Goal: Task Accomplishment & Management: Contribute content

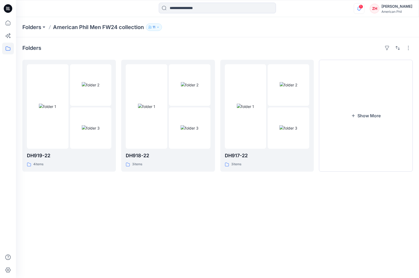
click at [364, 9] on icon "button" at bounding box center [359, 8] width 10 height 11
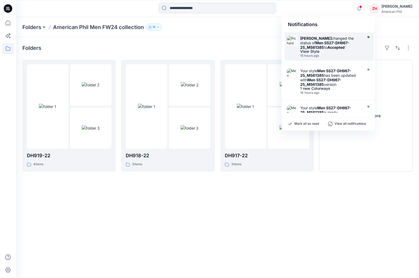
drag, startPoint x: 337, startPoint y: 43, endPoint x: 347, endPoint y: 39, distance: 10.6
click at [337, 43] on strong "Men SS27-DH967-25_MS61385" at bounding box center [324, 44] width 49 height 9
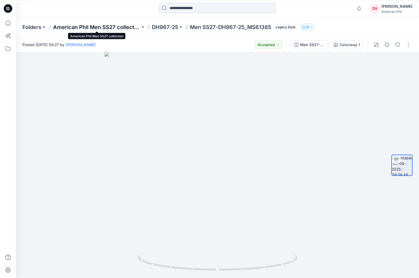
click at [67, 27] on p "American Phil Men SS27 collection" at bounding box center [96, 26] width 87 height 7
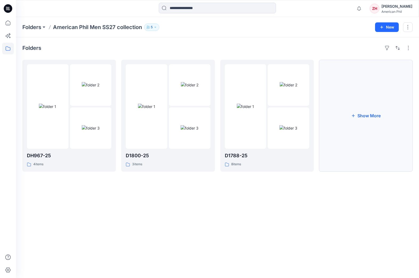
click at [375, 111] on button "Show More" at bounding box center [365, 116] width 93 height 112
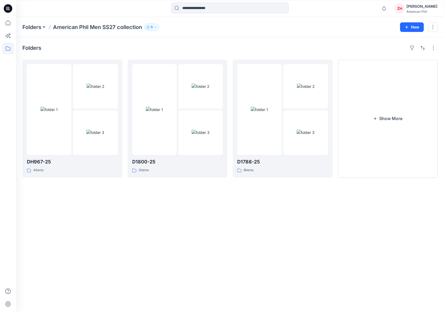
click at [369, 20] on div "Folders American Phil Men SS27 collection 5 New" at bounding box center [230, 27] width 428 height 20
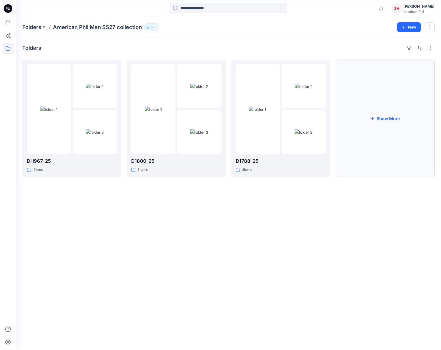
click at [393, 98] on button "Show More" at bounding box center [385, 118] width 99 height 117
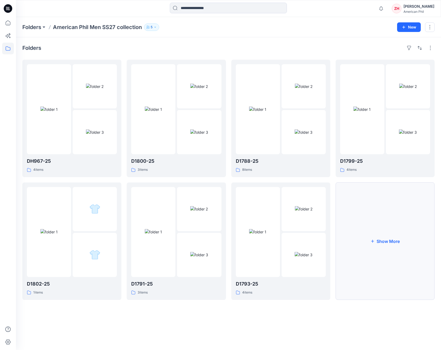
click at [385, 226] on button "Show More" at bounding box center [385, 240] width 99 height 117
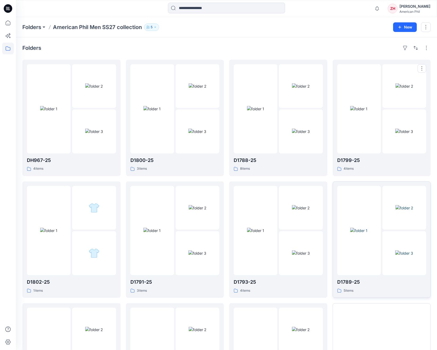
scroll to position [84, 0]
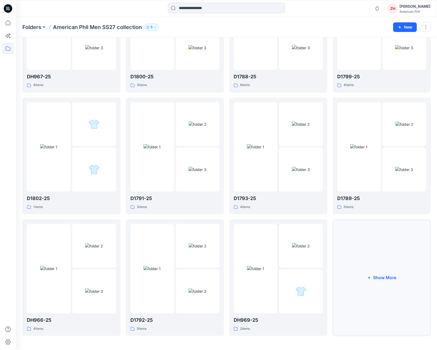
click at [381, 240] on button "Show More" at bounding box center [382, 277] width 98 height 116
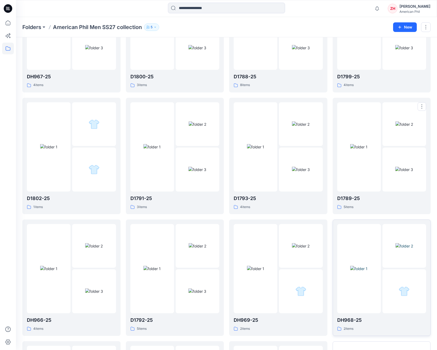
scroll to position [205, 0]
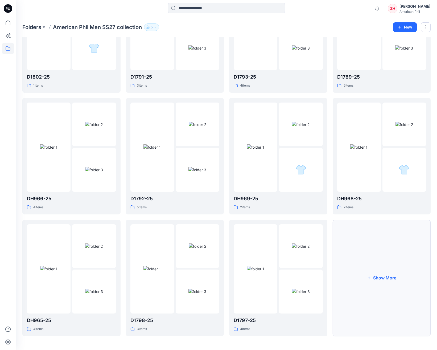
click at [393, 259] on button "Show More" at bounding box center [382, 278] width 98 height 116
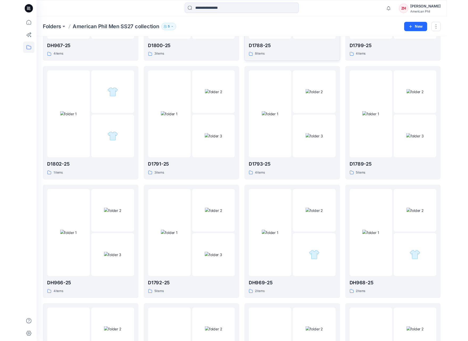
scroll to position [287, 0]
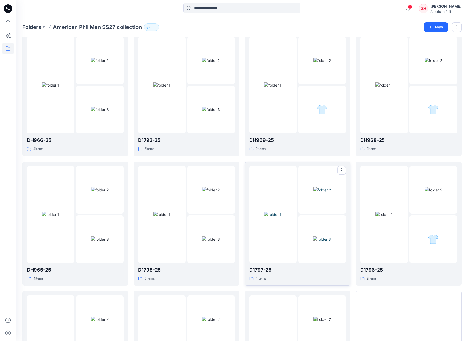
click at [281, 216] on img at bounding box center [272, 215] width 17 height 6
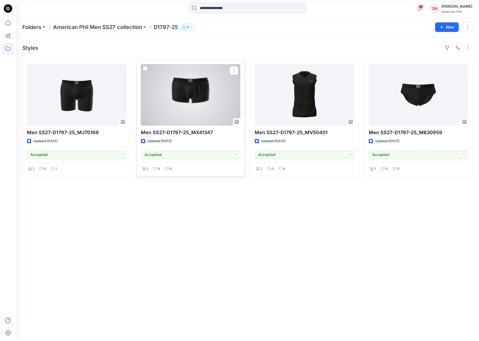
click at [201, 94] on div at bounding box center [191, 95] width 100 height 62
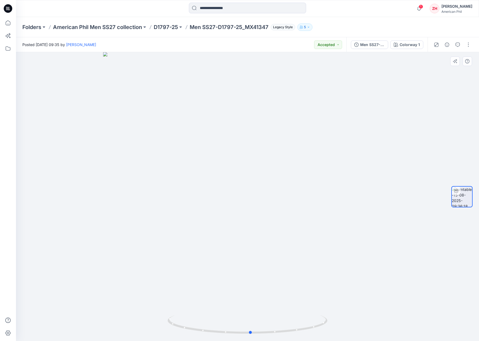
drag, startPoint x: 347, startPoint y: 211, endPoint x: 282, endPoint y: 197, distance: 66.2
click at [353, 208] on div at bounding box center [247, 196] width 463 height 289
drag, startPoint x: 320, startPoint y: 213, endPoint x: 261, endPoint y: 188, distance: 64.2
click at [287, 213] on div at bounding box center [247, 196] width 463 height 289
drag, startPoint x: 299, startPoint y: 205, endPoint x: 329, endPoint y: 200, distance: 30.5
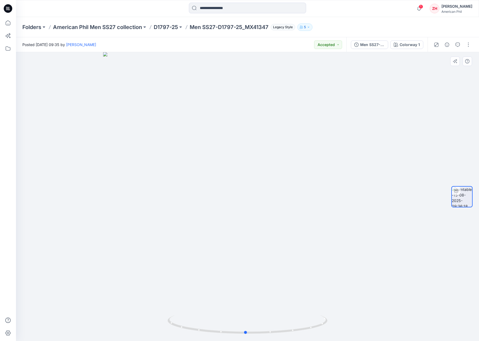
click at [329, 200] on div at bounding box center [247, 196] width 463 height 289
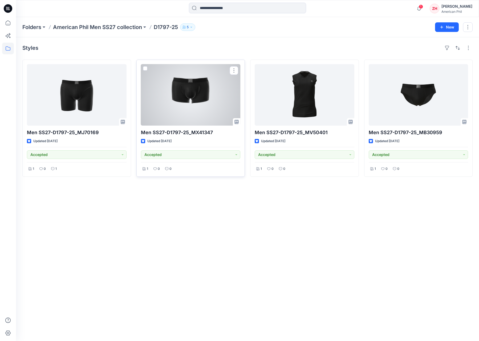
click at [206, 103] on div at bounding box center [191, 95] width 100 height 62
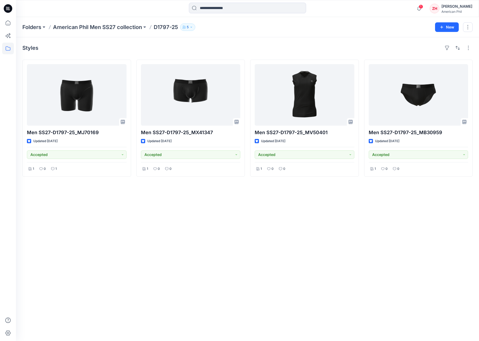
click at [64, 10] on div at bounding box center [74, 9] width 116 height 12
click at [65, 7] on div at bounding box center [74, 9] width 116 height 12
click at [62, 5] on div at bounding box center [74, 9] width 116 height 12
click at [64, 6] on div at bounding box center [74, 9] width 116 height 12
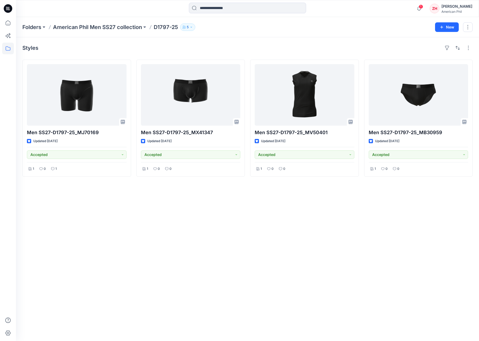
click at [65, 7] on div at bounding box center [74, 9] width 116 height 12
click at [73, 9] on div at bounding box center [74, 9] width 116 height 12
click at [73, 8] on div at bounding box center [74, 9] width 116 height 12
click at [76, 10] on div at bounding box center [74, 9] width 116 height 12
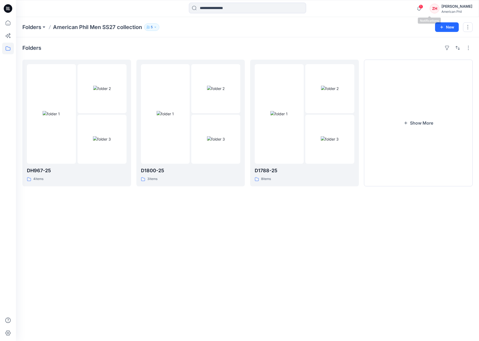
click at [393, 7] on span "1" at bounding box center [421, 7] width 4 height 4
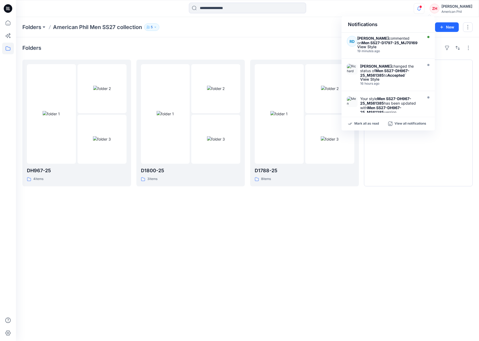
click at [393, 11] on div "Notifications RD Richard Dromard commented on Men SS27-D1797-25_MJ70169 View St…" at bounding box center [247, 9] width 463 height 12
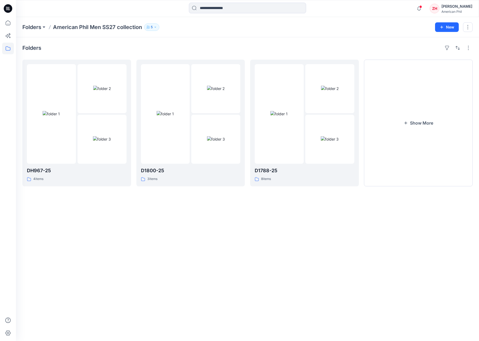
click at [309, 29] on div "Folders American Phil Men SS27 collection 5" at bounding box center [226, 26] width 408 height 7
click at [370, 22] on div "Folders American Phil Men SS27 collection 5 New" at bounding box center [247, 27] width 463 height 20
click at [371, 19] on div "Folders American Phil Men SS27 collection 5 New" at bounding box center [247, 27] width 463 height 20
click at [393, 118] on button "Show More" at bounding box center [418, 123] width 109 height 127
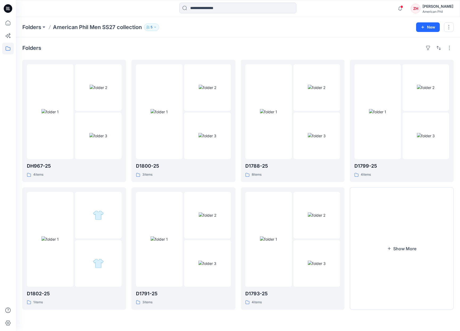
click at [131, 27] on p "American Phil Men SS27 collection" at bounding box center [97, 26] width 89 height 7
click at [31, 27] on p "Folders" at bounding box center [31, 26] width 19 height 7
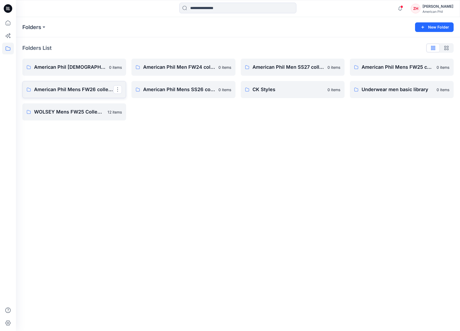
click at [80, 89] on p "American Phil Mens FW26 collection" at bounding box center [73, 89] width 79 height 7
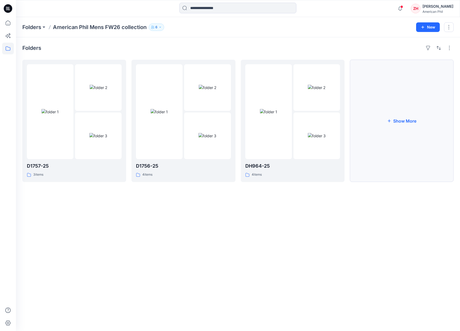
click at [393, 121] on button "Show More" at bounding box center [402, 121] width 104 height 122
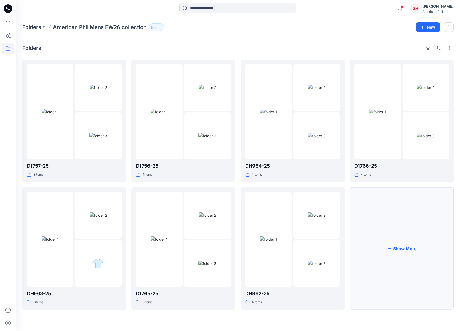
click at [393, 230] on button "Show More" at bounding box center [402, 248] width 104 height 122
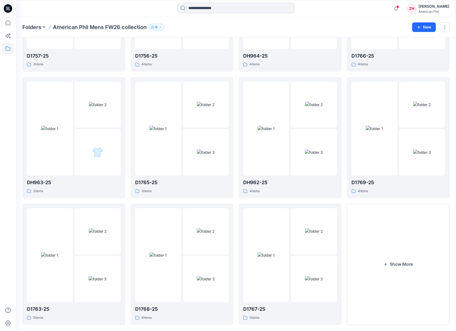
scroll to position [117, 0]
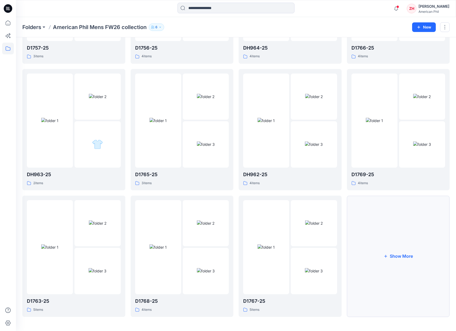
click at [393, 242] on button "Show More" at bounding box center [398, 255] width 103 height 121
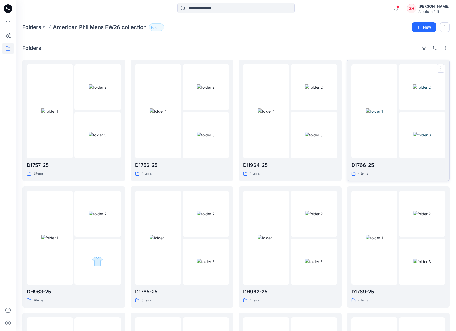
scroll to position [243, 0]
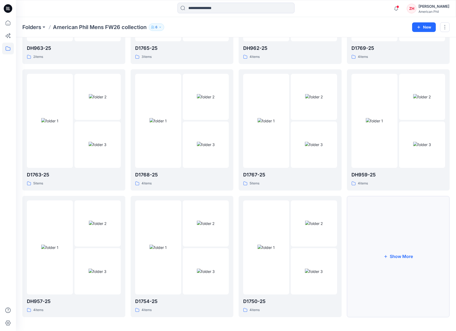
click at [393, 271] on button "Show More" at bounding box center [398, 256] width 103 height 121
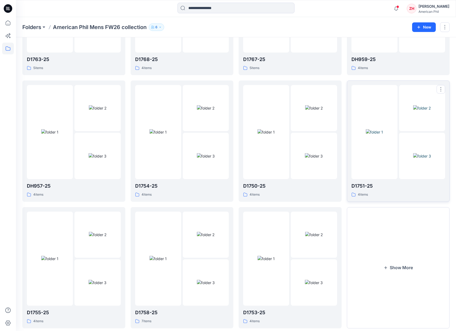
scroll to position [369, 0]
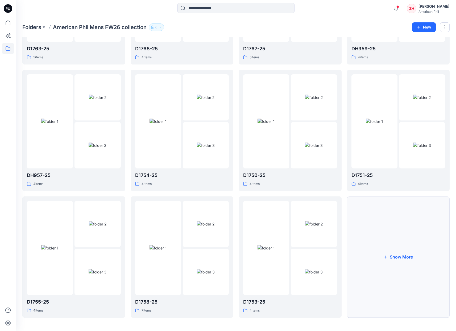
click at [393, 240] on button "Show More" at bounding box center [398, 256] width 103 height 121
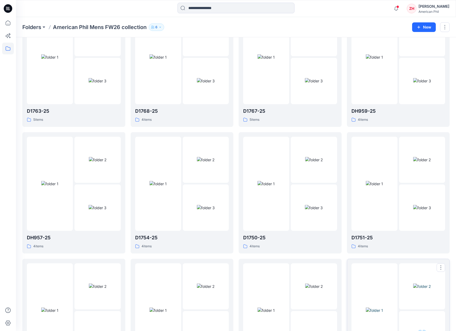
scroll to position [0, 0]
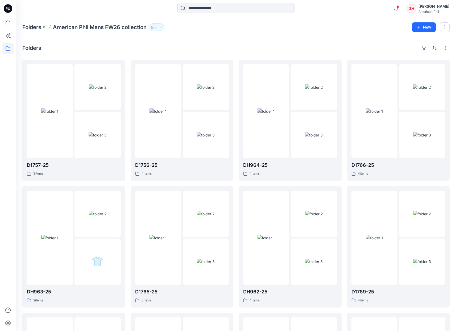
click at [104, 28] on p "American Phil Mens FW26 collection" at bounding box center [100, 26] width 94 height 7
click at [40, 27] on p "Folders" at bounding box center [31, 26] width 19 height 7
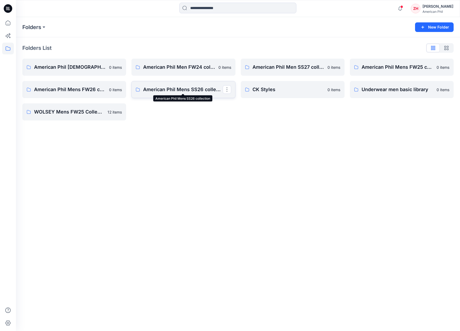
click at [176, 91] on p "American Phil Mens SS26 collection" at bounding box center [182, 89] width 79 height 7
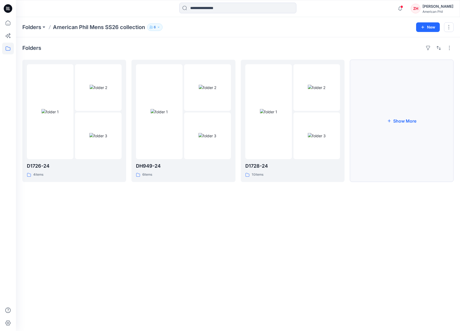
click at [393, 120] on button "Show More" at bounding box center [402, 121] width 104 height 122
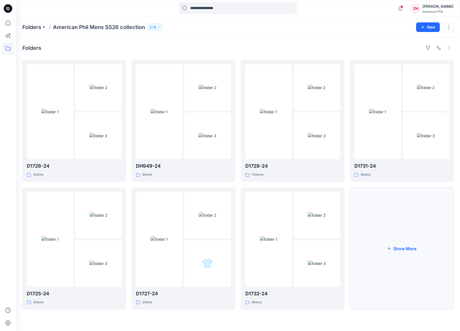
click at [393, 234] on button "Show More" at bounding box center [402, 248] width 104 height 122
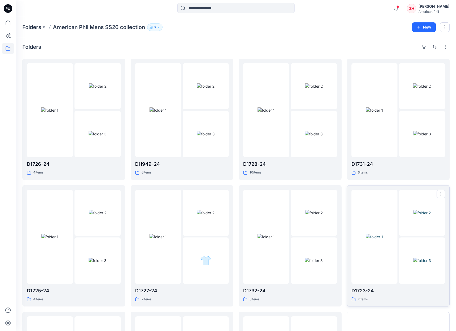
scroll to position [117, 0]
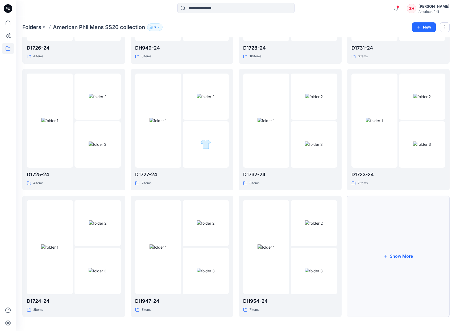
click at [393, 239] on button "Show More" at bounding box center [398, 255] width 103 height 121
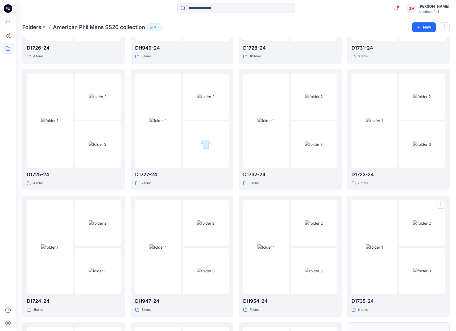
scroll to position [243, 0]
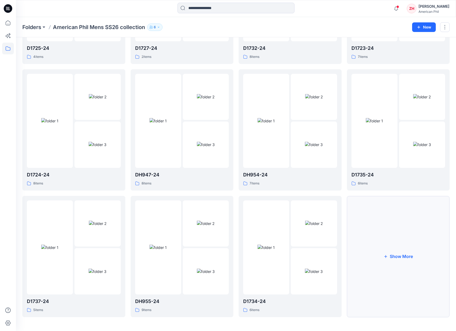
click at [393, 216] on button "Show More" at bounding box center [398, 256] width 103 height 121
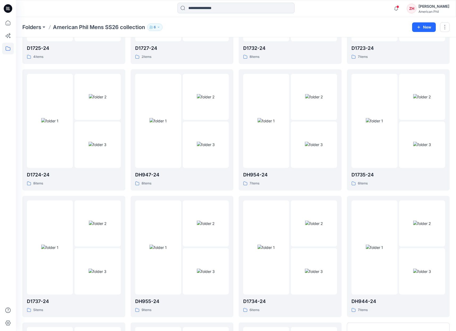
scroll to position [369, 0]
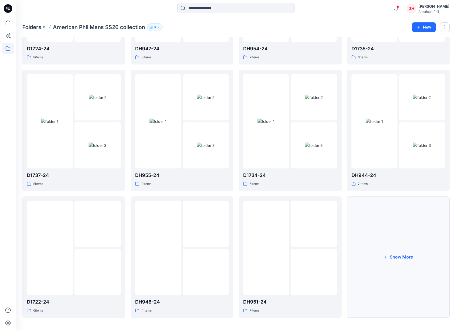
click at [393, 216] on button "Show More" at bounding box center [398, 256] width 103 height 121
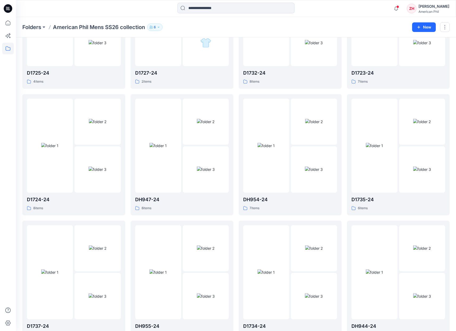
scroll to position [0, 0]
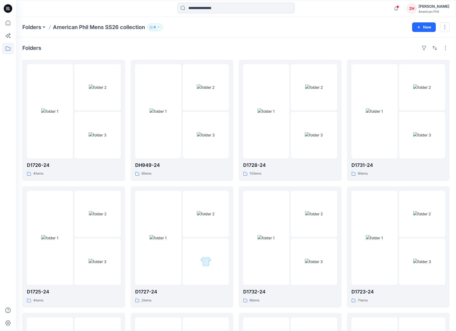
click at [97, 30] on p "American Phil Mens SS26 collection" at bounding box center [99, 26] width 92 height 7
click at [98, 28] on p "American Phil Mens SS26 collection" at bounding box center [99, 26] width 92 height 7
click at [32, 27] on p "Folders" at bounding box center [31, 26] width 19 height 7
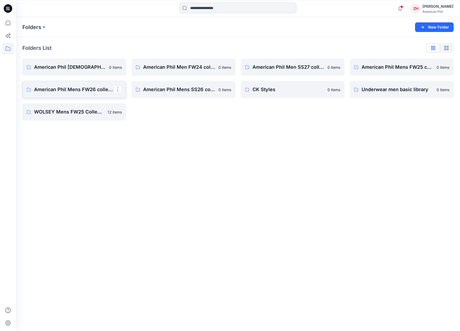
click at [59, 86] on p "American Phil Mens FW26 collection" at bounding box center [73, 89] width 79 height 7
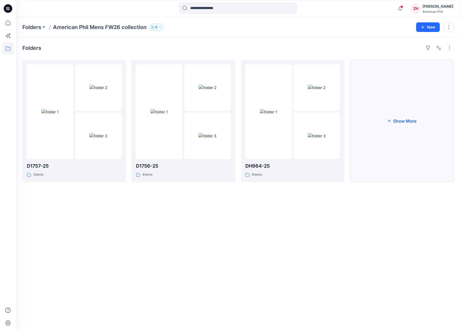
click at [381, 112] on button "Show More" at bounding box center [402, 121] width 104 height 122
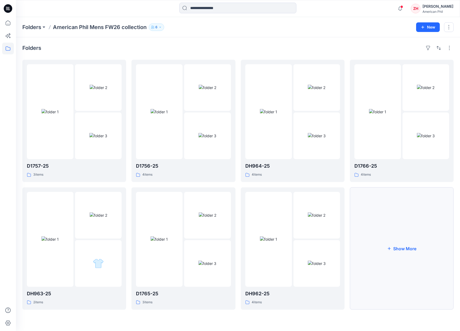
click at [393, 261] on button "Show More" at bounding box center [402, 248] width 104 height 122
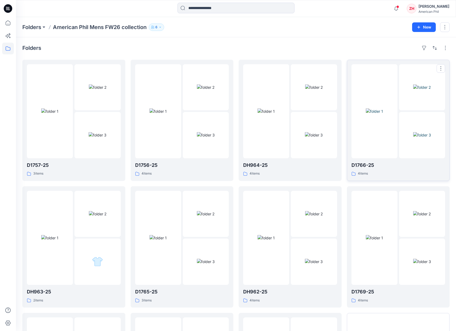
scroll to position [91, 0]
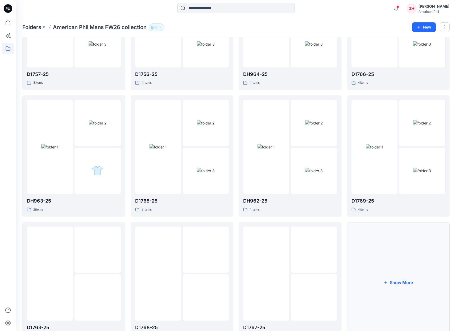
click at [393, 276] on button "Show More" at bounding box center [398, 282] width 103 height 121
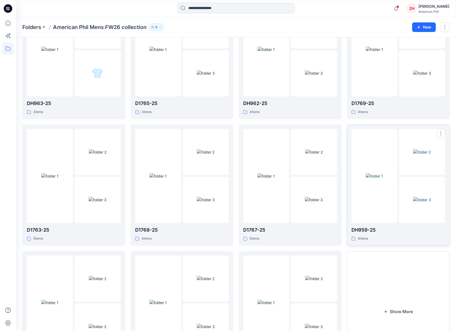
scroll to position [243, 0]
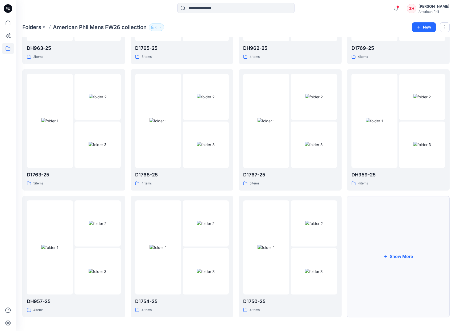
click at [393, 237] on button "Show More" at bounding box center [398, 256] width 103 height 121
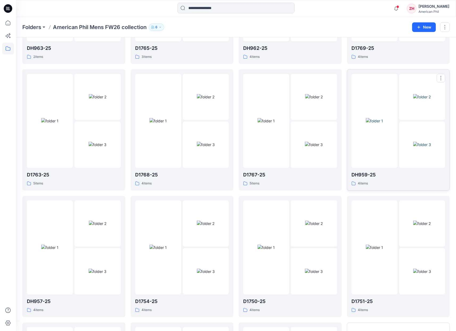
scroll to position [369, 0]
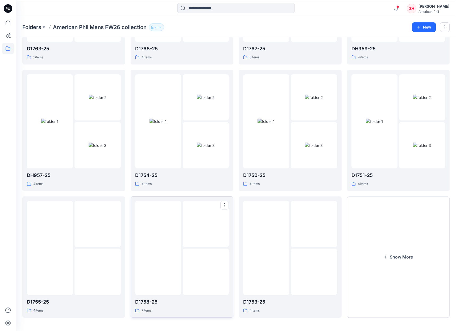
click at [215, 269] on img at bounding box center [206, 272] width 18 height 6
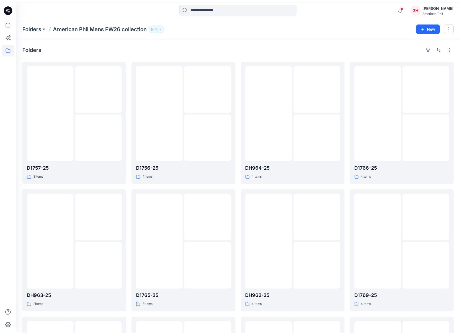
scroll to position [369, 0]
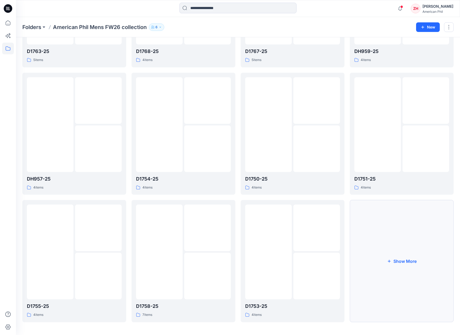
click at [393, 274] on button "Show More" at bounding box center [402, 261] width 104 height 122
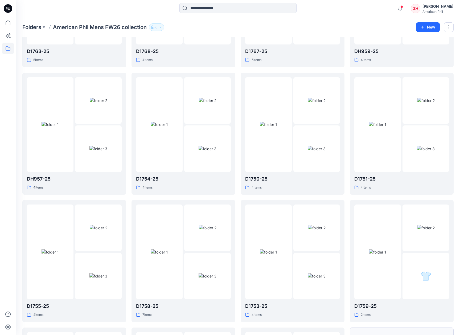
scroll to position [497, 0]
click at [393, 215] on button "Show More" at bounding box center [402, 261] width 104 height 122
click at [393, 219] on div at bounding box center [377, 252] width 47 height 95
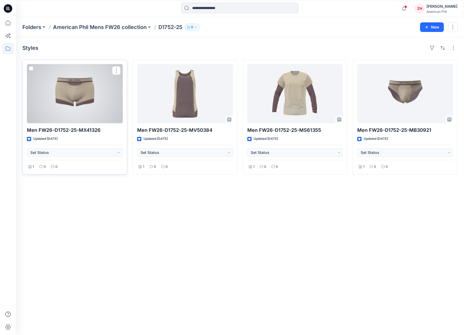
click at [83, 98] on div at bounding box center [75, 93] width 96 height 59
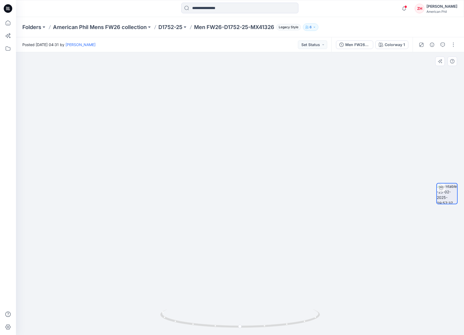
drag, startPoint x: 416, startPoint y: 141, endPoint x: 406, endPoint y: 145, distance: 11.0
click at [393, 141] on img at bounding box center [219, 135] width 519 height 400
drag, startPoint x: 299, startPoint y: 321, endPoint x: 266, endPoint y: 321, distance: 32.5
click at [266, 311] on icon at bounding box center [240, 319] width 161 height 20
drag, startPoint x: 255, startPoint y: 316, endPoint x: 134, endPoint y: 296, distance: 123.0
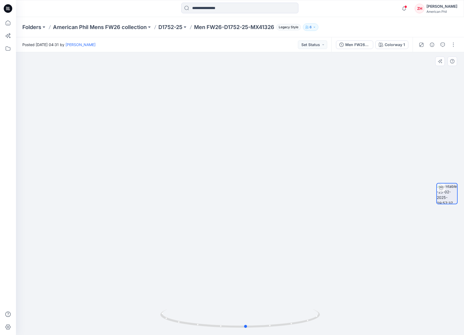
click at [134, 296] on div at bounding box center [240, 193] width 448 height 283
click at [78, 24] on p "American Phil Mens FW26 collection" at bounding box center [100, 26] width 94 height 7
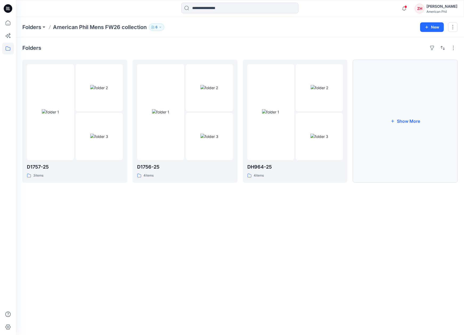
click at [393, 124] on button "Show More" at bounding box center [405, 121] width 105 height 123
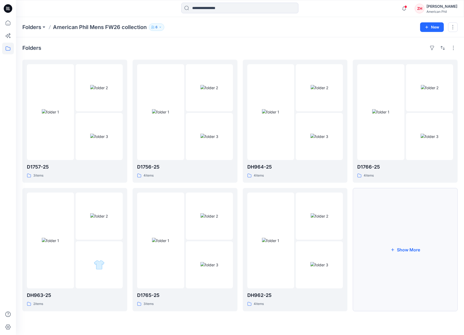
click at [393, 222] on button "Show More" at bounding box center [405, 249] width 105 height 123
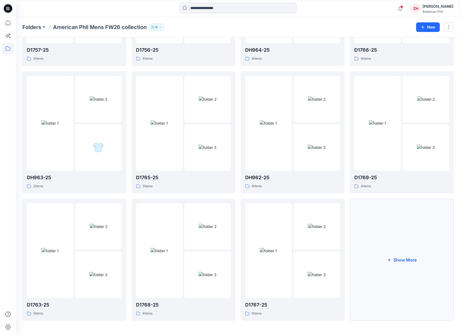
click at [393, 231] on button "Show More" at bounding box center [402, 260] width 104 height 122
click at [393, 235] on button "Show More" at bounding box center [402, 260] width 104 height 122
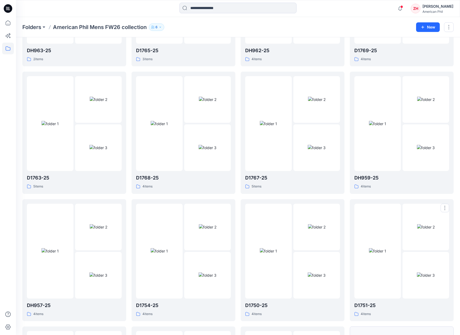
scroll to position [370, 0]
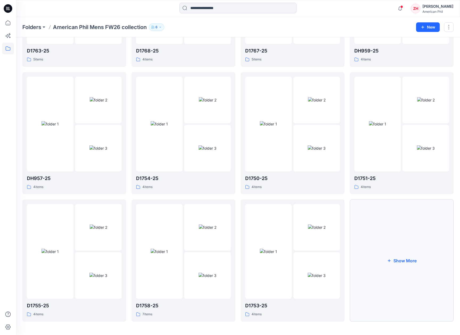
click at [393, 239] on button "Show More" at bounding box center [402, 260] width 104 height 122
click at [393, 238] on button "Show More" at bounding box center [402, 261] width 104 height 122
click at [384, 249] on img at bounding box center [377, 252] width 17 height 6
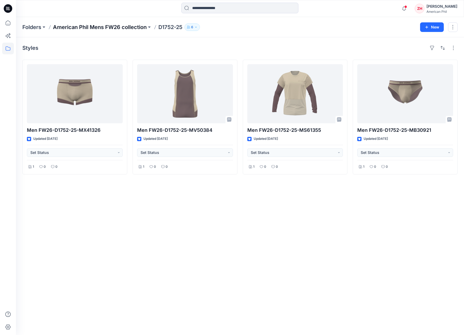
click at [121, 27] on p "American Phil Mens FW26 collection" at bounding box center [100, 26] width 94 height 7
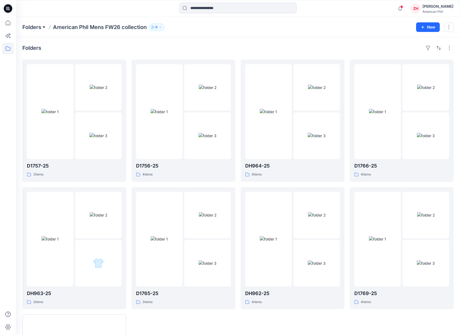
click at [44, 29] on button at bounding box center [43, 26] width 5 height 7
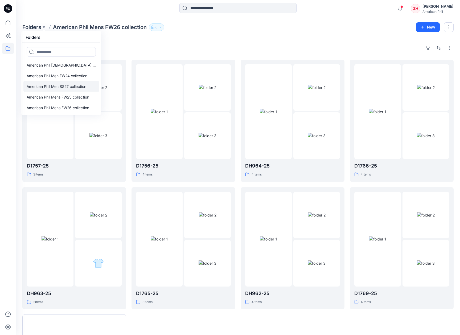
click at [69, 88] on p "American Phil Men SS27 collection" at bounding box center [57, 86] width 60 height 6
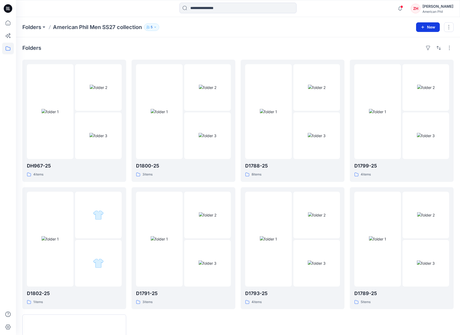
click at [393, 27] on button "New" at bounding box center [428, 27] width 24 height 10
click at [393, 51] on p "New Folder" at bounding box center [413, 51] width 20 height 6
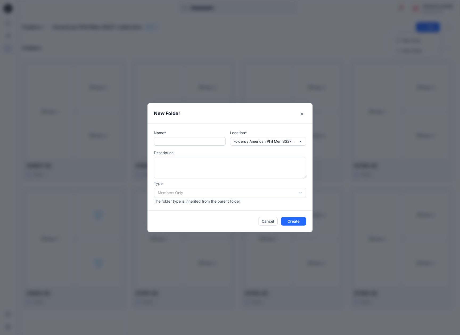
click at [213, 142] on input "text" at bounding box center [190, 141] width 72 height 9
type input "********"
drag, startPoint x: 297, startPoint y: 224, endPoint x: 303, endPoint y: 214, distance: 11.3
click at [297, 224] on button "Create" at bounding box center [293, 221] width 25 height 9
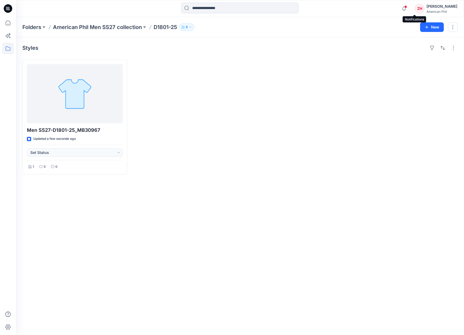
click at [407, 8] on span at bounding box center [405, 6] width 3 height 3
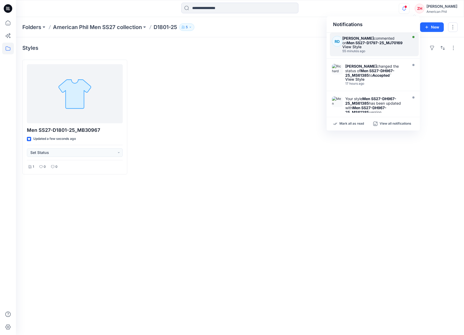
click at [391, 41] on strong "Men SS27-D1797-25_MJ70169" at bounding box center [375, 42] width 56 height 5
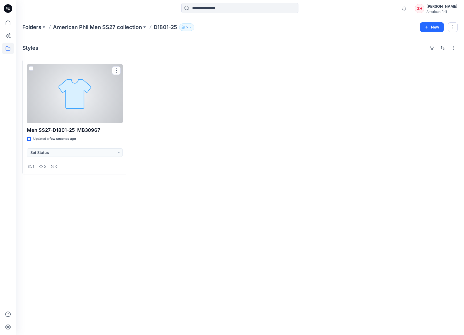
click at [101, 78] on div at bounding box center [75, 93] width 96 height 59
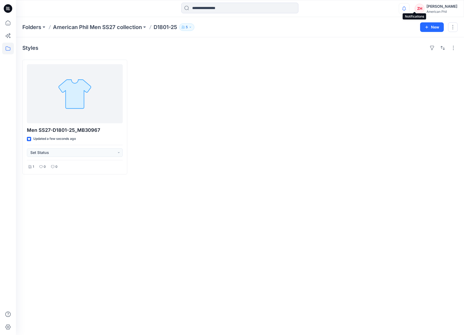
click at [409, 8] on icon "button" at bounding box center [404, 8] width 10 height 11
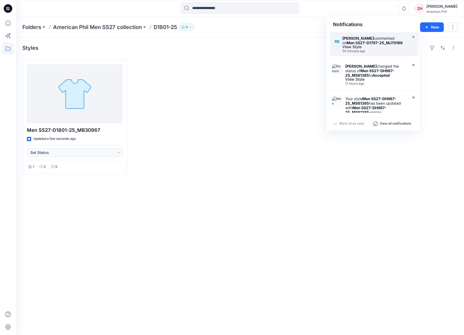
click at [385, 44] on strong "Men SS27-D1797-25_MJ70169" at bounding box center [375, 42] width 56 height 5
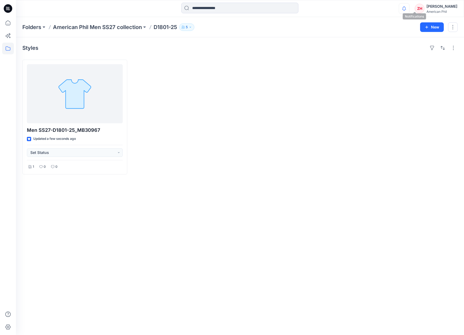
click at [409, 8] on icon "button" at bounding box center [404, 8] width 10 height 11
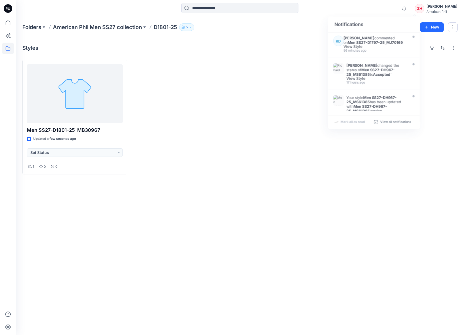
click at [220, 44] on div "Styles" at bounding box center [239, 48] width 435 height 9
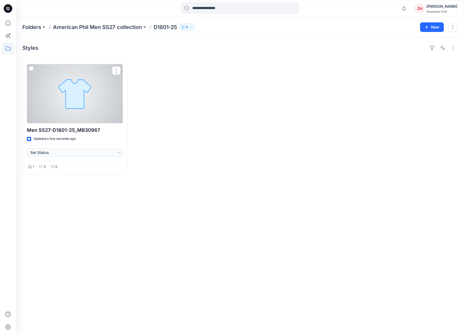
click at [101, 87] on div at bounding box center [75, 93] width 96 height 59
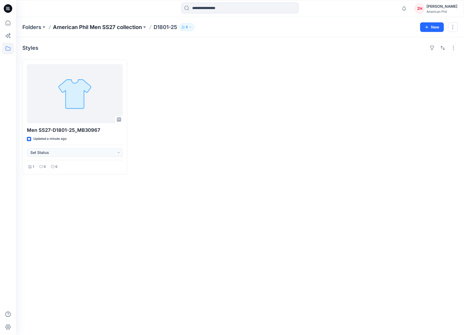
click at [85, 28] on p "American Phil Men SS27 collection" at bounding box center [97, 26] width 89 height 7
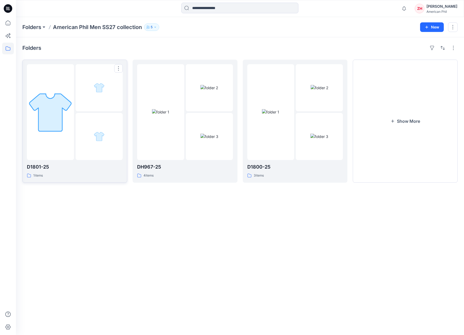
click at [59, 88] on div at bounding box center [50, 112] width 47 height 96
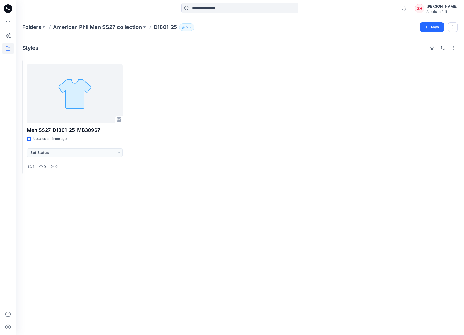
click at [321, 26] on div "Folders American Phil Men SS27 collection D1801-25 5" at bounding box center [219, 26] width 394 height 7
click at [408, 7] on span "1" at bounding box center [406, 7] width 4 height 4
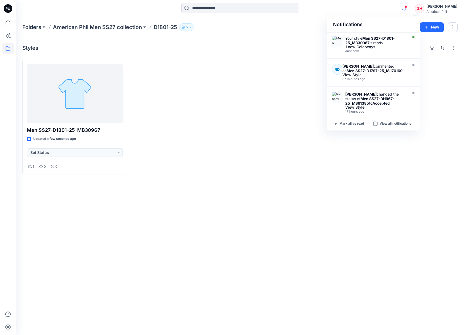
click at [394, 10] on div "Notifications Your style Men SS27-D1801-25_MB30967 is ready 1 new Colorways Jus…" at bounding box center [240, 9] width 448 height 12
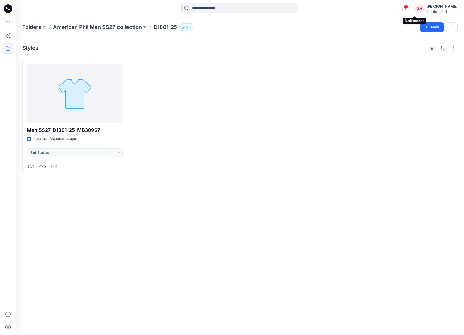
drag, startPoint x: 416, startPoint y: 7, endPoint x: 421, endPoint y: 7, distance: 4.5
click at [408, 7] on span "1" at bounding box center [406, 7] width 4 height 4
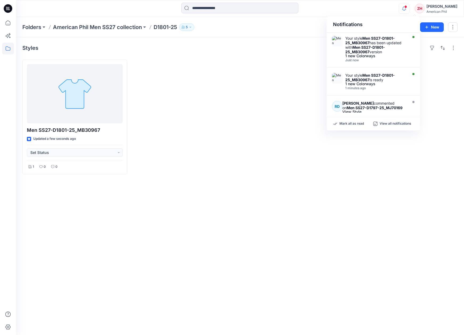
drag, startPoint x: 386, startPoint y: 19, endPoint x: 387, endPoint y: 15, distance: 4.2
click at [386, 18] on div "Notifications" at bounding box center [373, 25] width 93 height 16
drag, startPoint x: 373, startPoint y: 19, endPoint x: 374, endPoint y: 15, distance: 4.6
click at [373, 19] on div "Notifications" at bounding box center [373, 25] width 93 height 16
drag, startPoint x: 200, startPoint y: 58, endPoint x: 203, endPoint y: 50, distance: 8.2
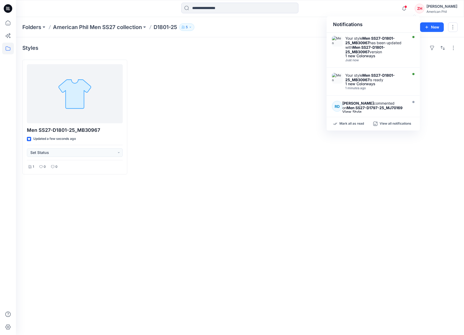
click at [199, 56] on div "Styles Men SS27-D1801-25_MB30967 Updated a few seconds ago Set Status 1 0 0" at bounding box center [240, 186] width 448 height 298
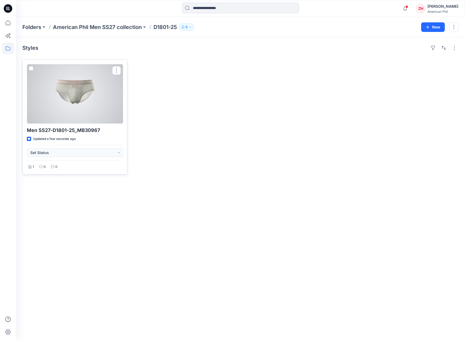
click at [82, 89] on div at bounding box center [75, 93] width 96 height 59
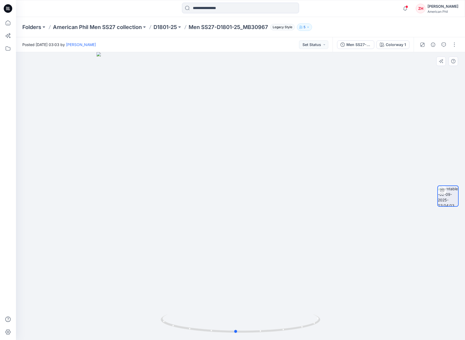
drag, startPoint x: 347, startPoint y: 263, endPoint x: 338, endPoint y: 251, distance: 15.2
click at [347, 259] on div at bounding box center [241, 196] width 450 height 288
click at [164, 28] on p "D1801-25" at bounding box center [165, 26] width 23 height 7
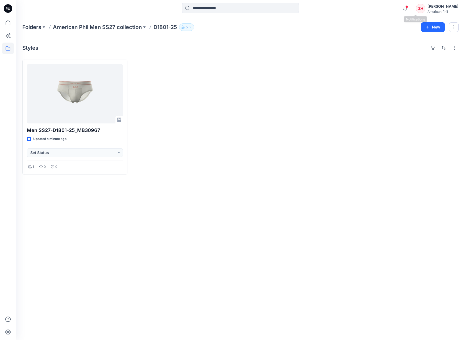
click at [408, 6] on span at bounding box center [407, 6] width 3 height 3
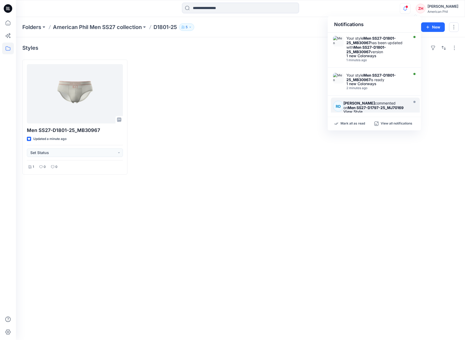
drag, startPoint x: 357, startPoint y: 122, endPoint x: 364, endPoint y: 112, distance: 12.0
click at [357, 122] on p "Mark all as read" at bounding box center [353, 123] width 24 height 5
click at [392, 23] on div "Notifications" at bounding box center [374, 25] width 93 height 16
click at [281, 18] on div "Folders American Phil Men SS27 collection D1801-25 5 New" at bounding box center [241, 27] width 450 height 20
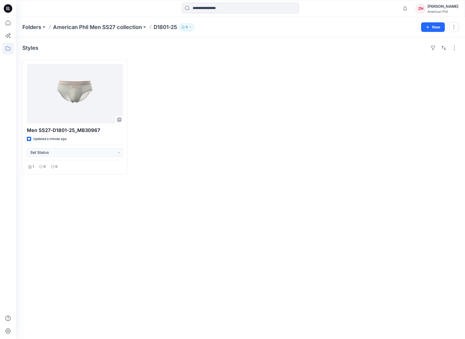
click at [298, 1] on div "Notifications Your style Men SS27-D1801-25_MB30967 has been updated with Men SS…" at bounding box center [240, 8] width 449 height 17
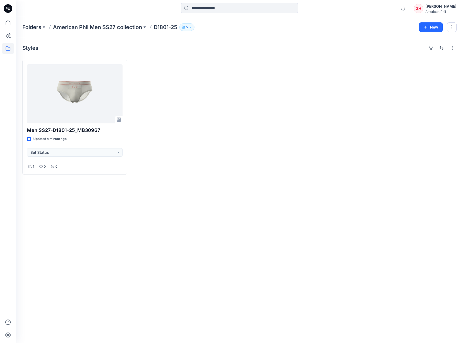
click at [319, 26] on div "Folders American Phil Men SS27 collection D1801-25 5" at bounding box center [218, 26] width 393 height 7
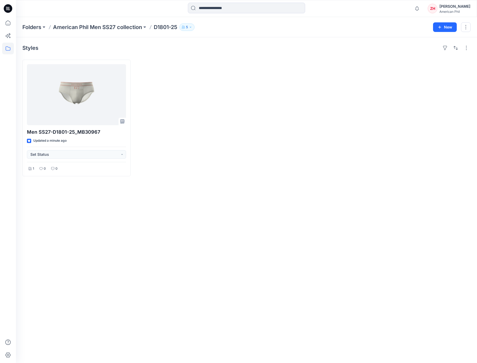
click at [330, 40] on div "Styles Men SS27-D1801-25_MB30967 Updated a minute ago Set Status 1 0 0" at bounding box center [246, 200] width 461 height 326
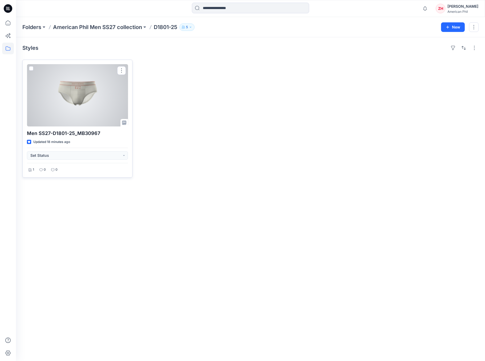
click at [104, 106] on div at bounding box center [77, 95] width 101 height 62
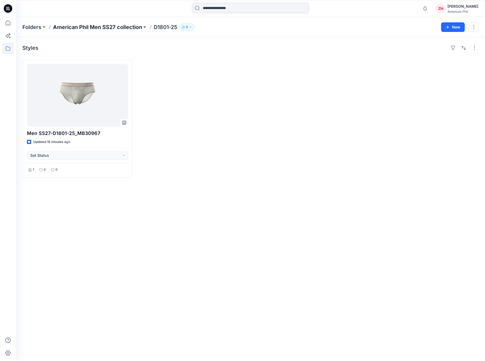
click at [108, 26] on p "American Phil Men SS27 collection" at bounding box center [97, 26] width 89 height 7
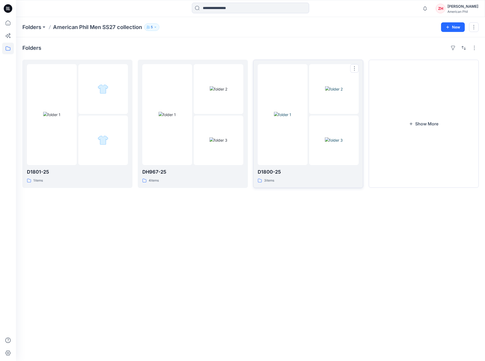
click at [309, 63] on link "D1800-25 3 items" at bounding box center [308, 124] width 110 height 128
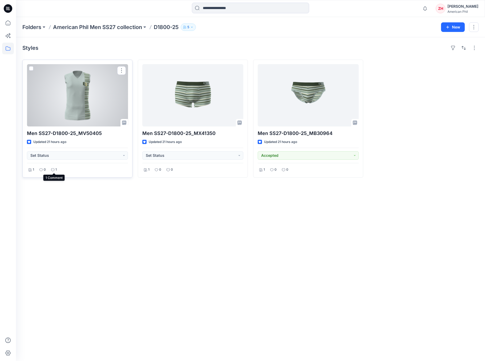
click at [52, 169] on icon at bounding box center [52, 169] width 3 height 3
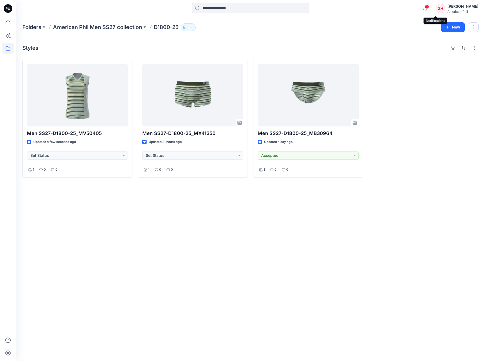
click at [429, 8] on span "1" at bounding box center [426, 7] width 4 height 4
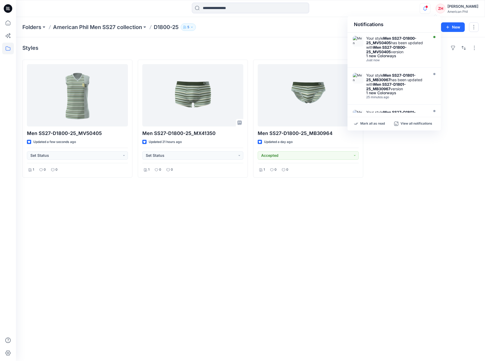
click at [408, 12] on div "Notifications Your style Men SS27-D1800-25_MV50405 has been updated with Men SS…" at bounding box center [250, 9] width 468 height 12
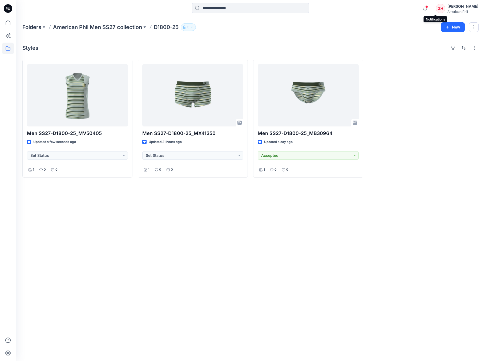
click at [428, 8] on span at bounding box center [426, 6] width 3 height 3
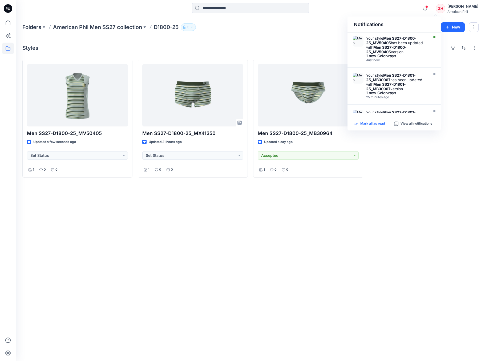
click at [371, 124] on p "Mark all as read" at bounding box center [372, 123] width 24 height 5
click at [398, 8] on div "Notifications Your style Men SS27-D1800-25_MV50405 has been updated with Men SS…" at bounding box center [250, 9] width 468 height 12
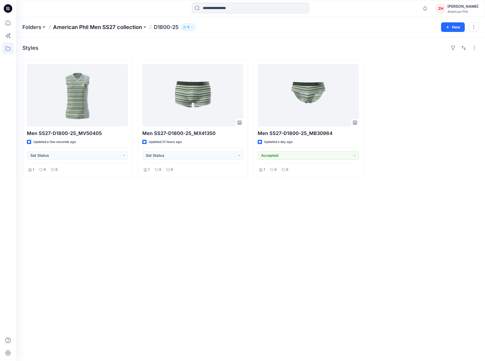
click at [100, 26] on p "American Phil Men SS27 collection" at bounding box center [97, 26] width 89 height 7
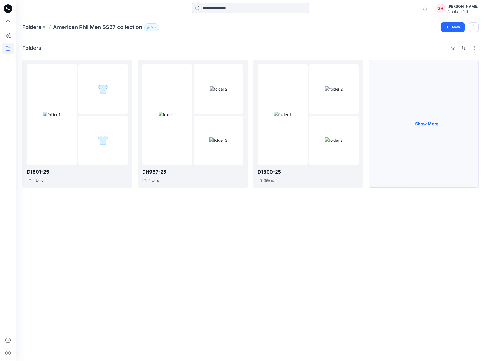
click at [452, 129] on button "Show More" at bounding box center [423, 124] width 110 height 128
click at [300, 77] on div at bounding box center [283, 114] width 50 height 101
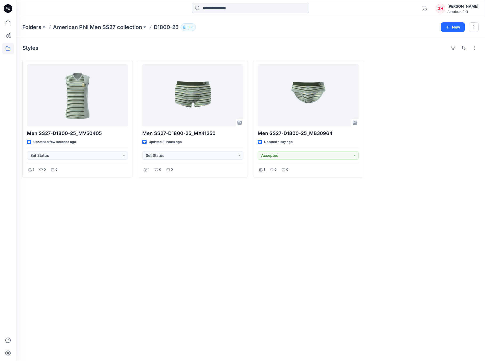
click at [128, 25] on p "American Phil Men SS27 collection" at bounding box center [97, 26] width 89 height 7
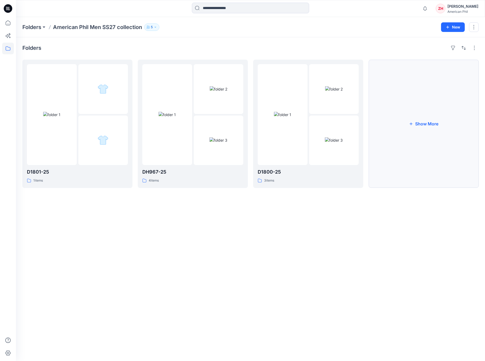
click at [413, 116] on button "Show More" at bounding box center [423, 124] width 110 height 128
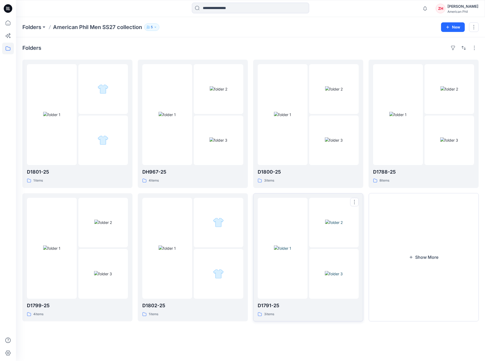
click at [295, 220] on div at bounding box center [283, 248] width 50 height 101
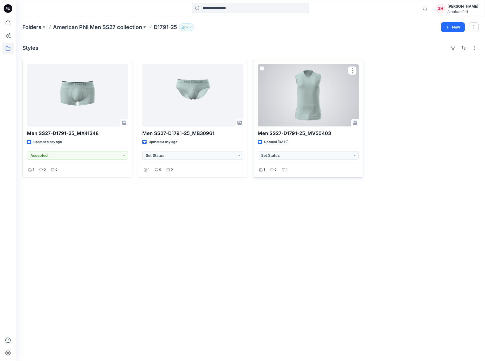
click at [329, 117] on div at bounding box center [308, 95] width 101 height 62
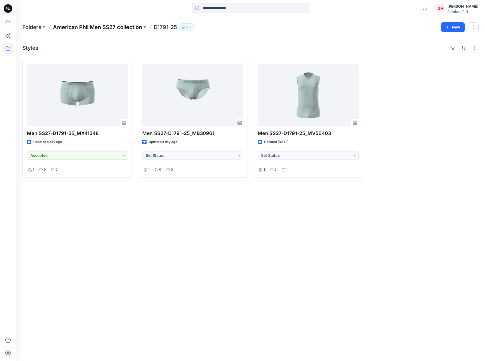
click at [122, 29] on p "American Phil Men SS27 collection" at bounding box center [97, 26] width 89 height 7
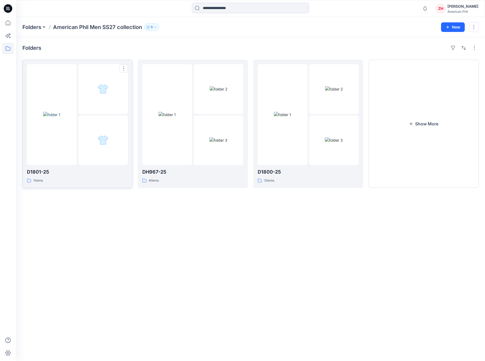
click at [60, 112] on img at bounding box center [51, 115] width 17 height 6
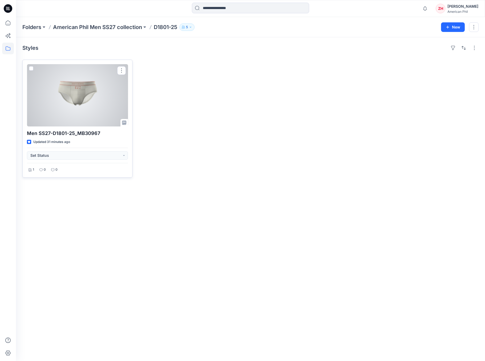
click at [100, 99] on div at bounding box center [77, 95] width 101 height 62
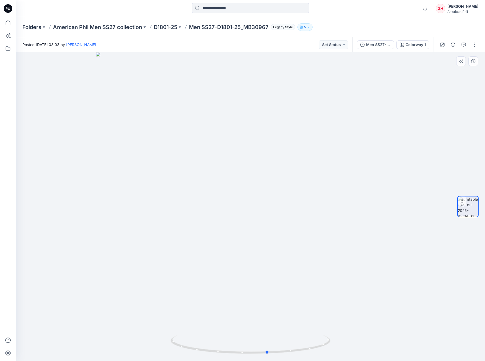
drag, startPoint x: 347, startPoint y: 269, endPoint x: 207, endPoint y: 256, distance: 140.9
click at [207, 256] on div at bounding box center [250, 206] width 469 height 309
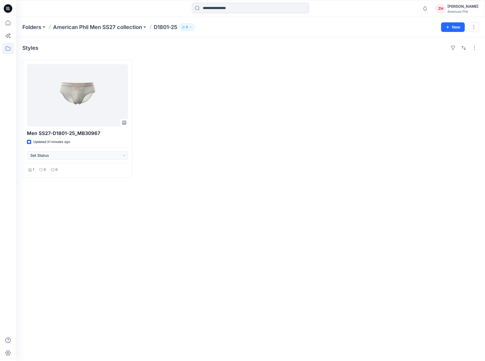
click at [102, 13] on div at bounding box center [74, 9] width 117 height 12
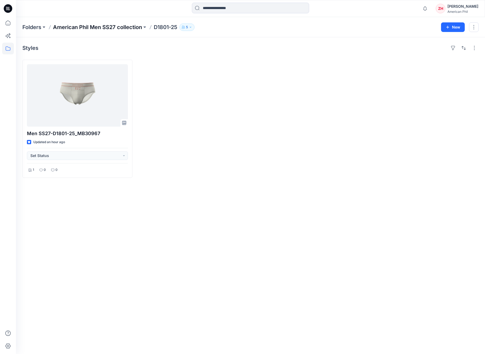
click at [125, 28] on p "American Phil Men SS27 collection" at bounding box center [97, 26] width 89 height 7
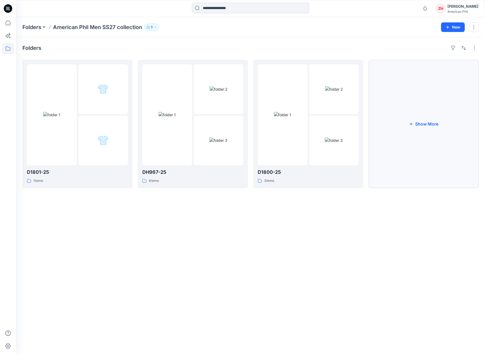
click at [407, 104] on button "Show More" at bounding box center [423, 124] width 110 height 128
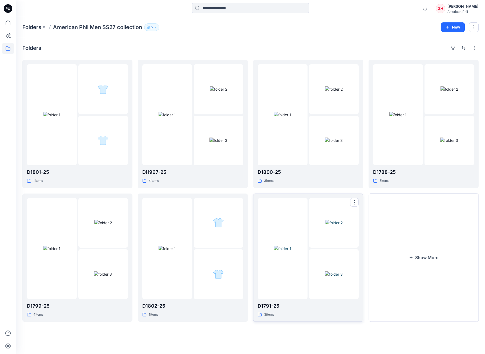
click at [291, 211] on div at bounding box center [283, 248] width 50 height 101
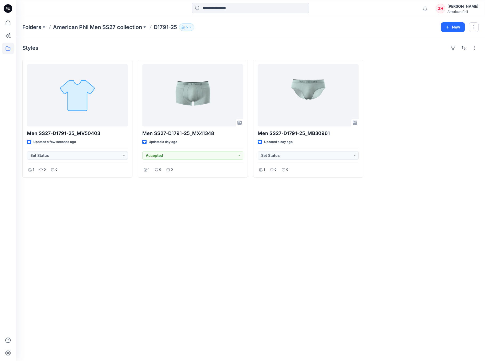
click at [373, 39] on div "Styles Men SS27-D1791-25_MV50403 Updated a few seconds ago Set Status 1 0 0 Men…" at bounding box center [250, 199] width 469 height 324
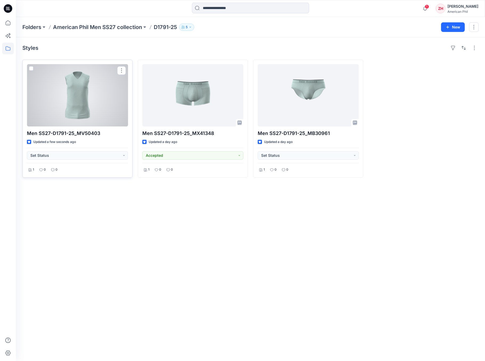
click at [95, 109] on div at bounding box center [77, 95] width 101 height 62
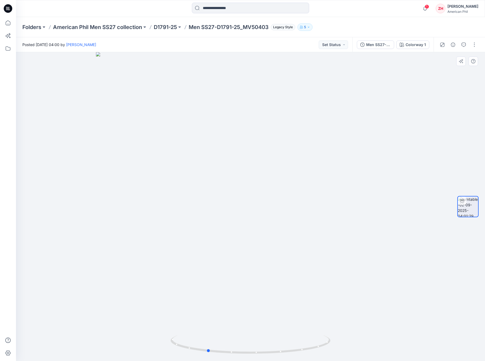
drag, startPoint x: 315, startPoint y: 138, endPoint x: 431, endPoint y: 155, distance: 117.6
click at [431, 155] on div at bounding box center [250, 206] width 469 height 309
click at [94, 27] on p "American Phil Men SS27 collection" at bounding box center [97, 26] width 89 height 7
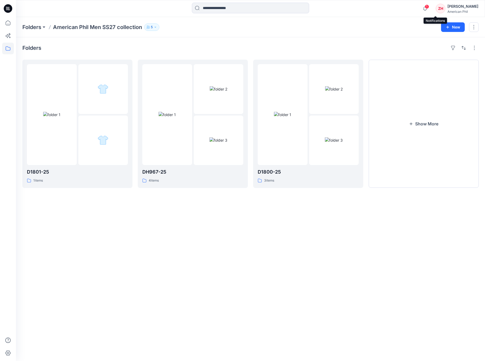
click at [429, 6] on span "1" at bounding box center [426, 7] width 4 height 4
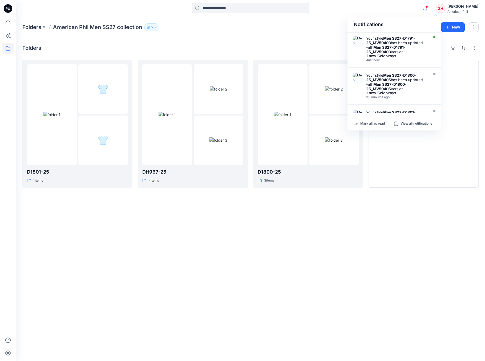
click at [387, 11] on div "Notifications Your style Men SS27-D1791-25_MV50403 has been updated with Men SS…" at bounding box center [250, 9] width 468 height 12
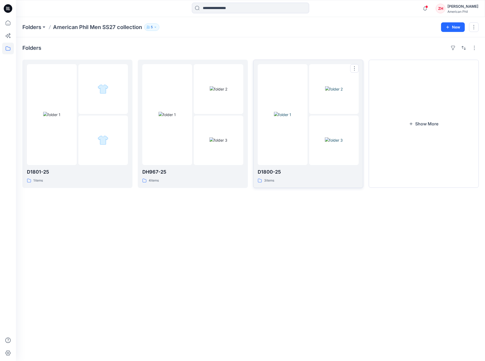
click at [304, 80] on div at bounding box center [283, 114] width 50 height 101
click at [304, 66] on div at bounding box center [283, 114] width 50 height 101
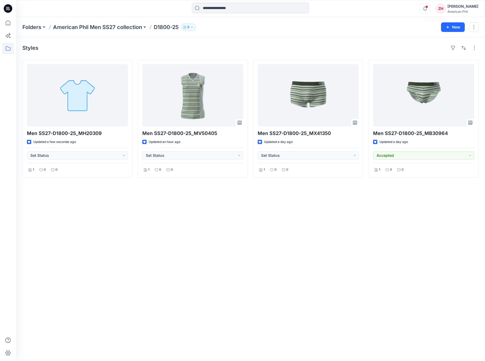
click at [430, 9] on icon "button" at bounding box center [425, 8] width 10 height 11
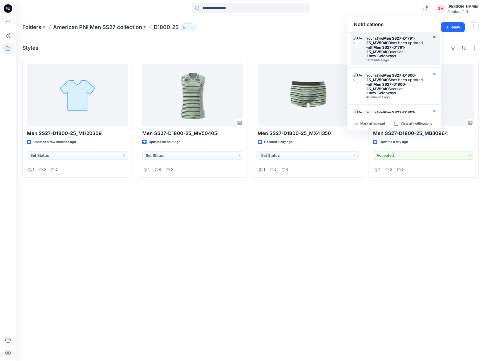
click at [404, 38] on strong "Men SS27-D1791-25_MV50403" at bounding box center [390, 40] width 49 height 9
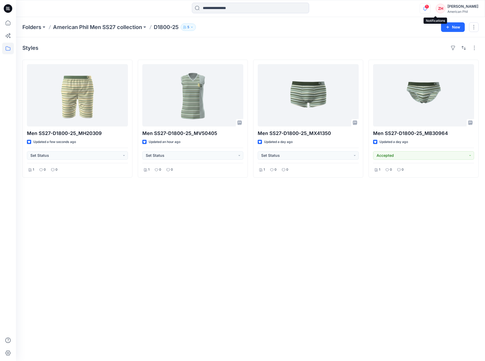
click at [430, 8] on icon "button" at bounding box center [425, 8] width 10 height 11
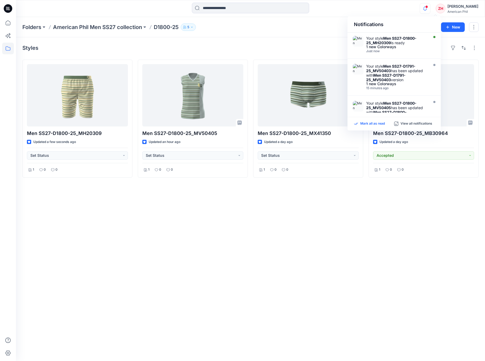
click at [369, 121] on p "Mark all as read" at bounding box center [372, 123] width 24 height 5
click at [317, 41] on div "Styles Men SS27-D1800-25_MH20309 Updated a few seconds ago Set Status 1 0 0 Men…" at bounding box center [250, 199] width 469 height 324
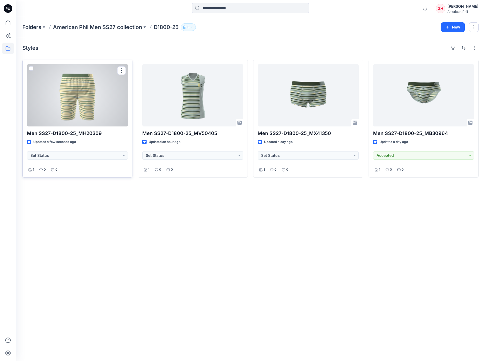
click at [100, 84] on div at bounding box center [77, 95] width 101 height 62
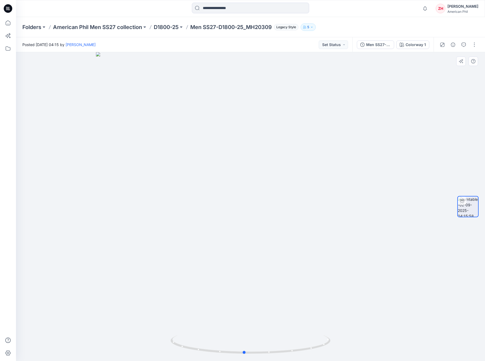
drag, startPoint x: 347, startPoint y: 225, endPoint x: 341, endPoint y: 217, distance: 10.1
click at [345, 222] on div at bounding box center [250, 206] width 469 height 309
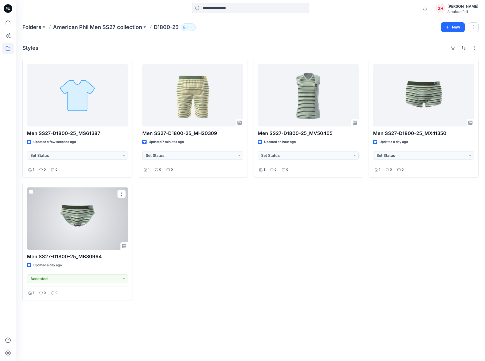
click at [86, 214] on div at bounding box center [77, 218] width 101 height 62
click at [109, 200] on div at bounding box center [77, 218] width 101 height 62
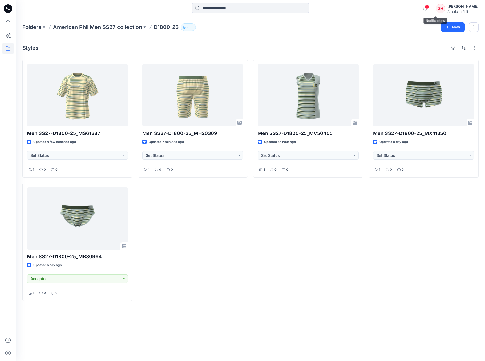
click at [429, 6] on span "1" at bounding box center [426, 7] width 4 height 4
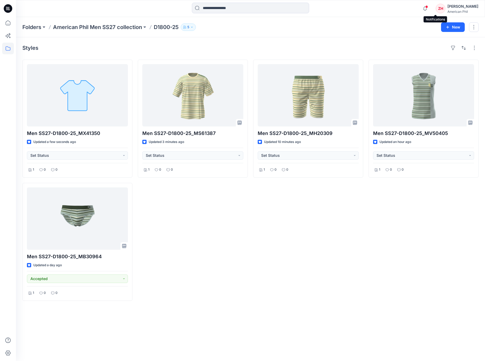
click at [428, 7] on span at bounding box center [426, 6] width 3 height 3
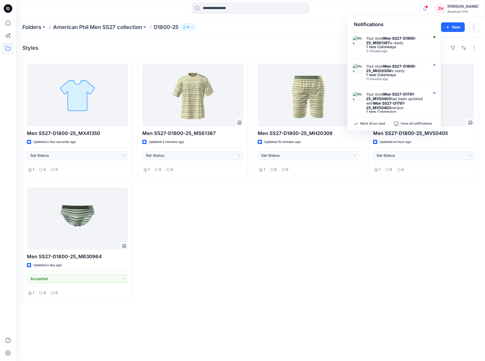
click at [372, 15] on div "Notifications Your style Men SS27-D1800-25_MS61387 is ready 1 new Colorways 3 m…" at bounding box center [250, 8] width 469 height 17
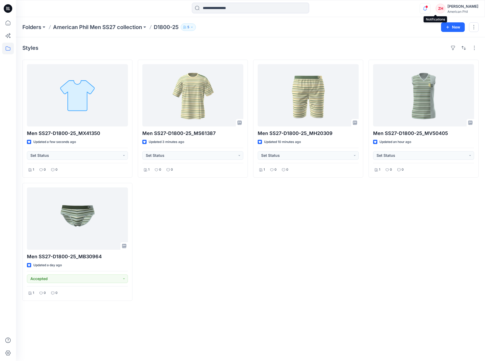
click at [427, 9] on icon "button" at bounding box center [425, 8] width 4 height 3
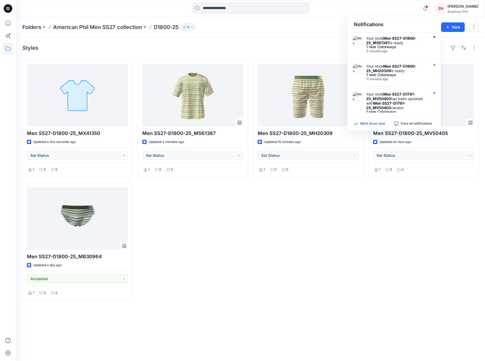
click at [366, 124] on p "Mark all as read" at bounding box center [372, 123] width 24 height 5
click at [330, 20] on div "Folders American Phil Men SS27 collection D1800-25 5 New" at bounding box center [250, 27] width 469 height 20
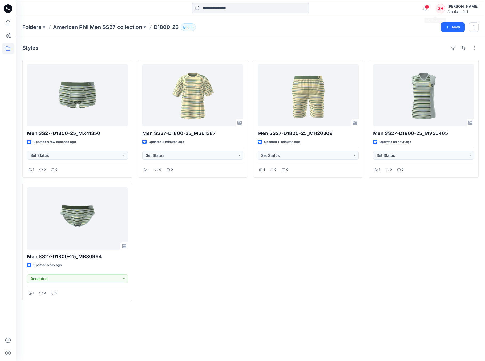
click at [429, 8] on span "1" at bounding box center [426, 7] width 4 height 4
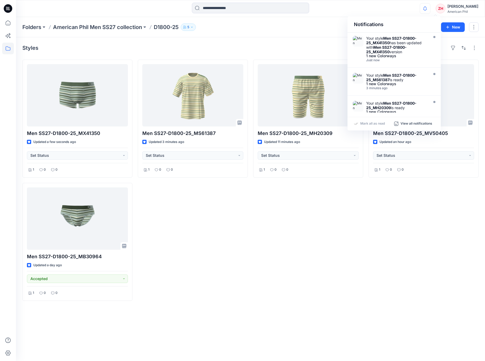
click at [385, 12] on div "Notifications Your style Men SS27-D1800-25_MX41350 has been updated with Men SS…" at bounding box center [250, 9] width 468 height 12
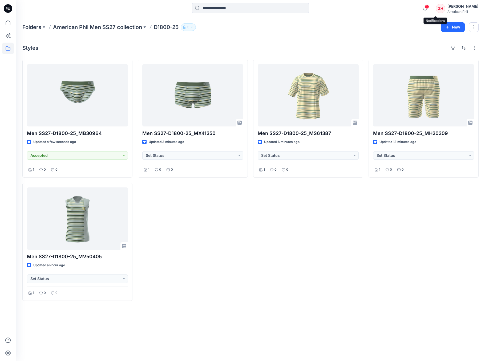
click at [429, 7] on span "1" at bounding box center [426, 7] width 4 height 4
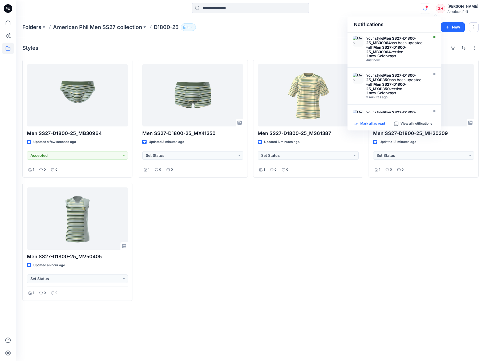
click at [370, 122] on p "Mark all as read" at bounding box center [372, 123] width 24 height 5
click at [333, 19] on div "Folders American Phil Men SS27 collection D1800-25 5 New" at bounding box center [250, 27] width 469 height 20
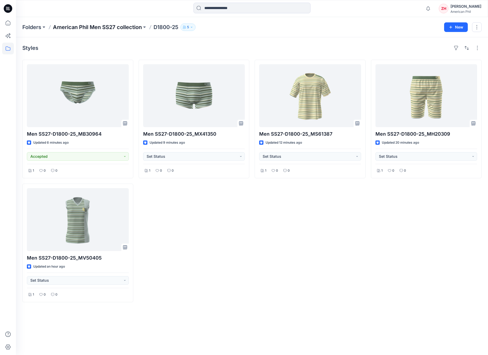
click at [93, 26] on p "American Phil Men SS27 collection" at bounding box center [97, 26] width 89 height 7
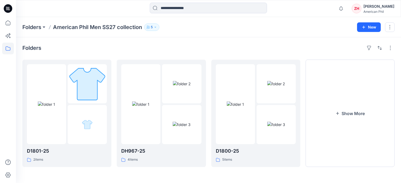
click at [260, 49] on div "Folders" at bounding box center [208, 48] width 372 height 9
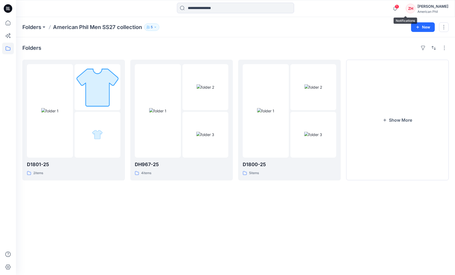
click at [399, 6] on span "1" at bounding box center [397, 7] width 4 height 4
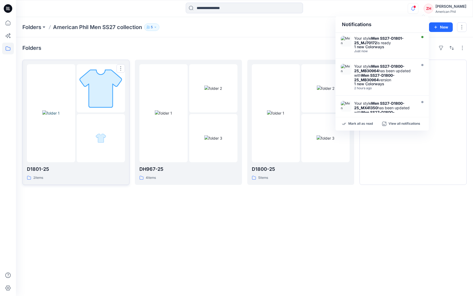
click at [58, 110] on img at bounding box center [50, 113] width 17 height 6
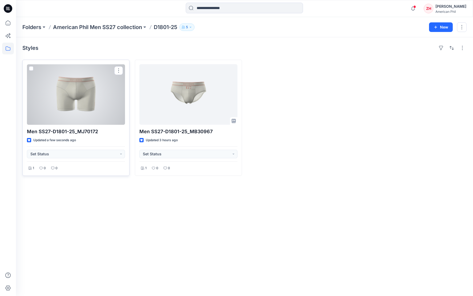
click at [99, 96] on div at bounding box center [76, 94] width 98 height 60
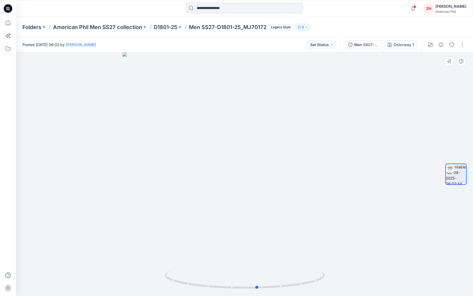
drag, startPoint x: 359, startPoint y: 161, endPoint x: 212, endPoint y: 157, distance: 147.1
click at [212, 139] on div at bounding box center [244, 174] width 457 height 244
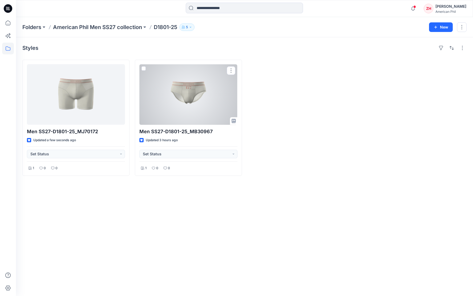
click at [177, 89] on div at bounding box center [188, 94] width 98 height 60
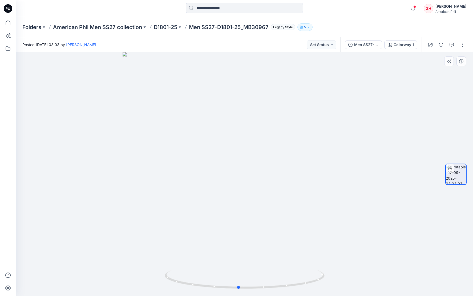
drag, startPoint x: 318, startPoint y: 166, endPoint x: 315, endPoint y: 163, distance: 4.1
click at [315, 139] on div at bounding box center [244, 174] width 457 height 244
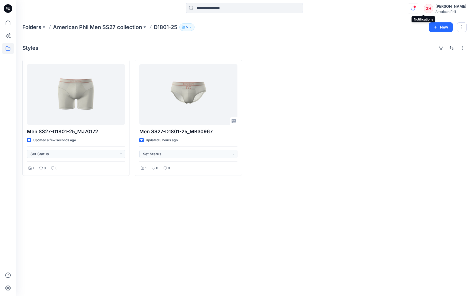
click at [401, 9] on icon "button" at bounding box center [413, 8] width 10 height 11
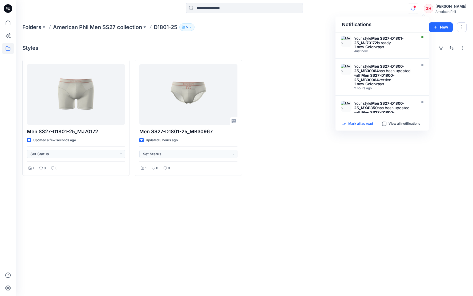
click at [356, 124] on p "Mark all as read" at bounding box center [360, 123] width 24 height 5
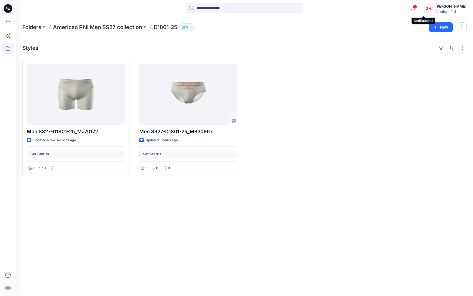
click at [417, 6] on span "1" at bounding box center [414, 7] width 4 height 4
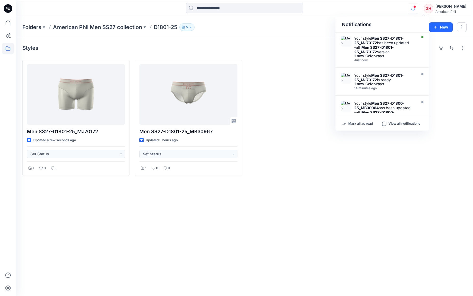
click at [410, 7] on div "Notifications Your style Men SS27-D1801-25_MJ70172 has been updated with Men SS…" at bounding box center [244, 9] width 456 height 12
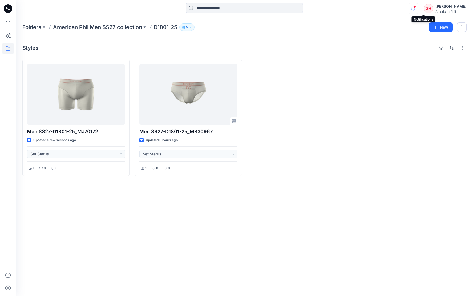
click at [418, 6] on icon "button" at bounding box center [413, 8] width 10 height 11
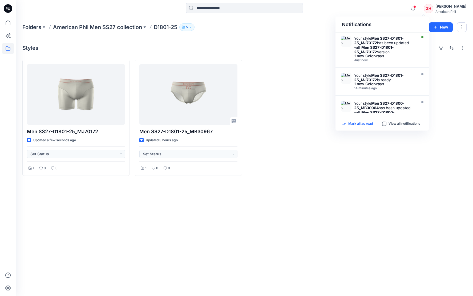
click at [358, 124] on p "Mark all as read" at bounding box center [360, 123] width 24 height 5
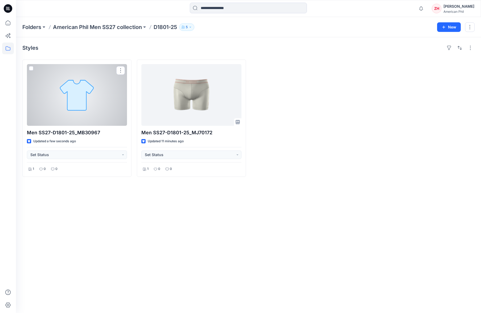
click at [110, 88] on div at bounding box center [77, 95] width 100 height 62
click at [93, 107] on div at bounding box center [77, 95] width 101 height 62
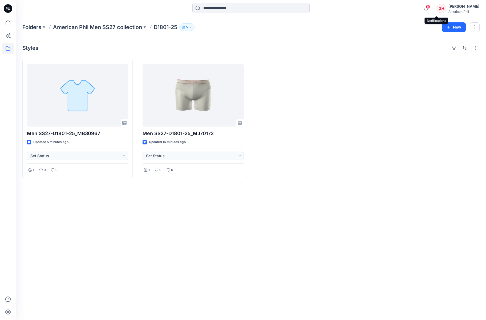
click at [431, 8] on icon "button" at bounding box center [426, 8] width 10 height 11
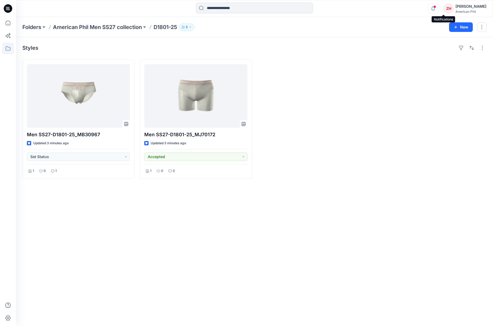
click at [438, 8] on icon "button" at bounding box center [433, 8] width 10 height 11
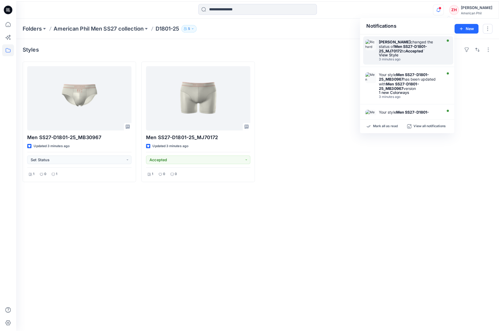
scroll to position [97, 0]
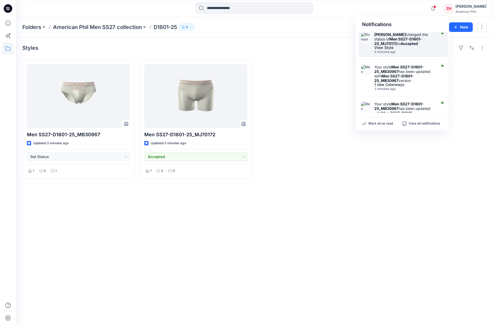
click at [422, 49] on div "View Style" at bounding box center [404, 48] width 61 height 4
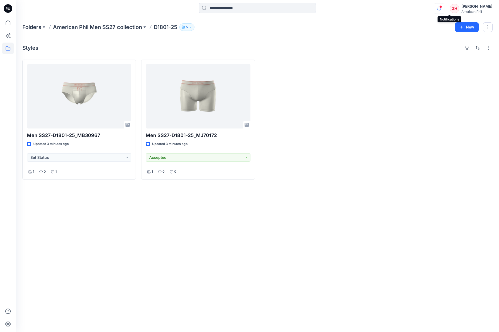
click at [444, 6] on icon "button" at bounding box center [439, 8] width 10 height 11
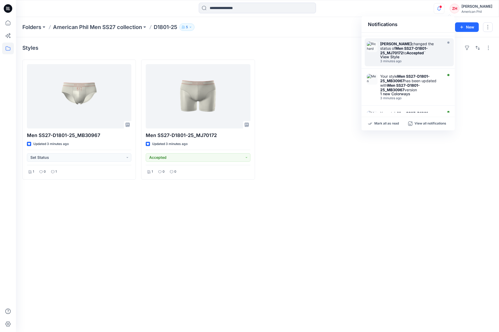
scroll to position [42, 0]
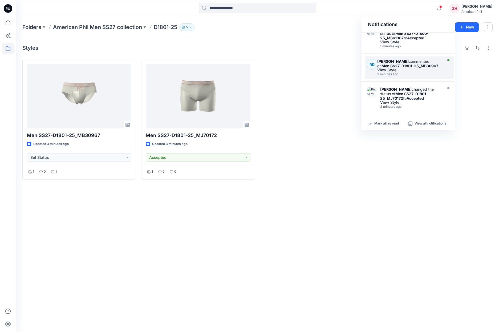
click at [425, 69] on div "View Style" at bounding box center [409, 70] width 64 height 4
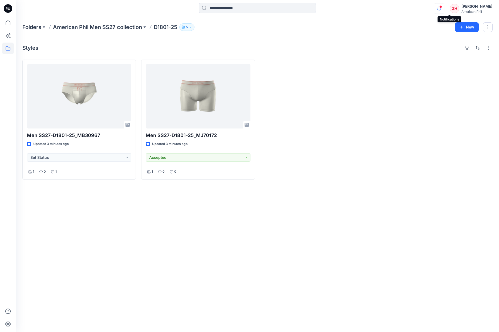
click at [444, 8] on icon "button" at bounding box center [439, 8] width 10 height 11
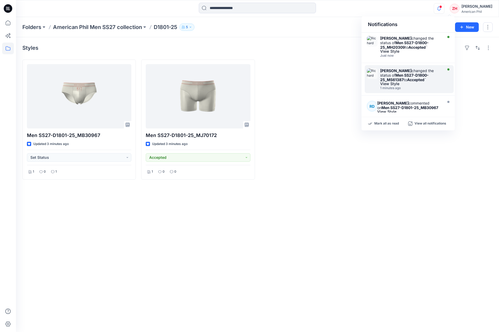
click at [429, 73] on div "Richard Dromard changed the status of Men SS27-D1800-25_MS61387 to Accepted `" at bounding box center [410, 75] width 61 height 14
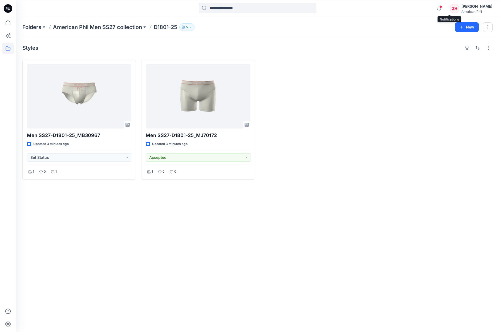
click at [442, 7] on span at bounding box center [440, 6] width 3 height 3
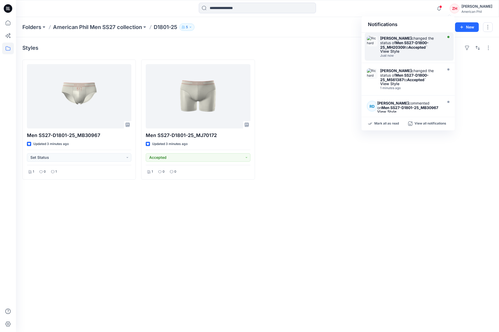
click at [431, 42] on div "Richard Dromard changed the status of Men SS27-D1800-25_MH20309 to Accepted `" at bounding box center [410, 43] width 61 height 14
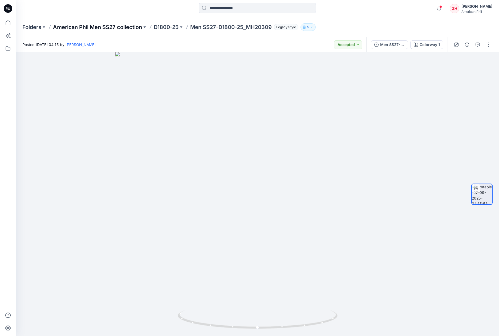
click at [84, 28] on p "American Phil Men SS27 collection" at bounding box center [97, 26] width 89 height 7
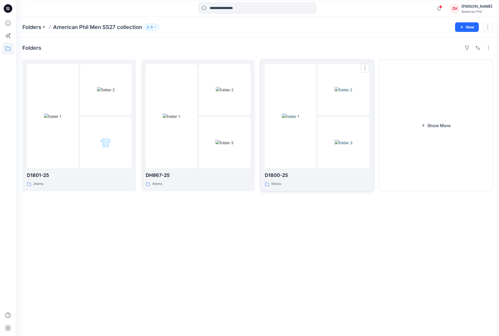
click at [307, 73] on div at bounding box center [290, 116] width 51 height 104
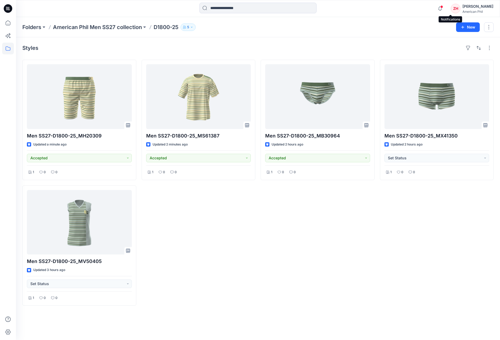
click at [443, 7] on span at bounding box center [441, 6] width 3 height 3
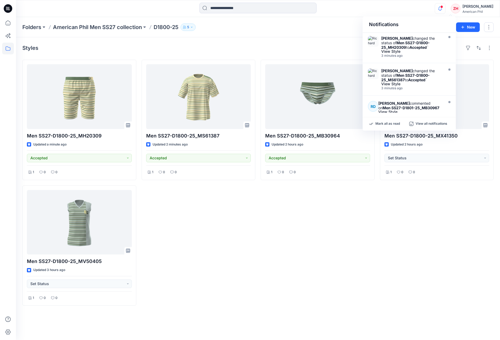
click at [414, 11] on div "Notifications Richard Dromard changed the status of Men SS27-D1800-25_MH20309 t…" at bounding box center [258, 9] width 484 height 12
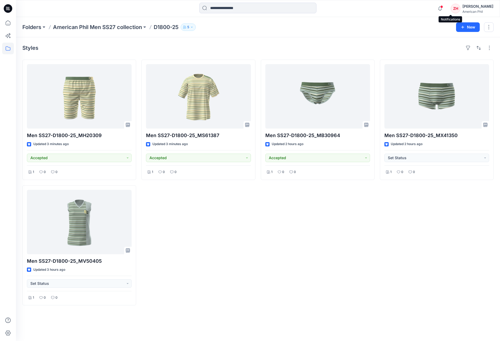
click at [443, 6] on span at bounding box center [441, 6] width 3 height 3
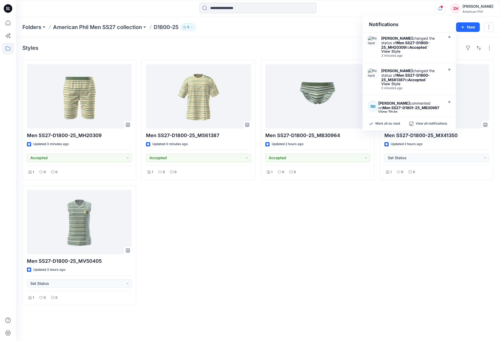
click at [406, 12] on div "Notifications Richard Dromard changed the status of Men SS27-D1800-25_MH20309 t…" at bounding box center [258, 9] width 484 height 12
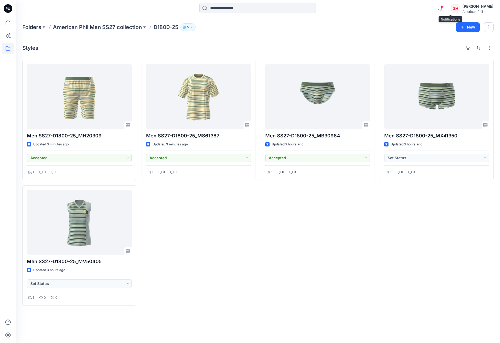
click at [443, 6] on span at bounding box center [442, 6] width 3 height 3
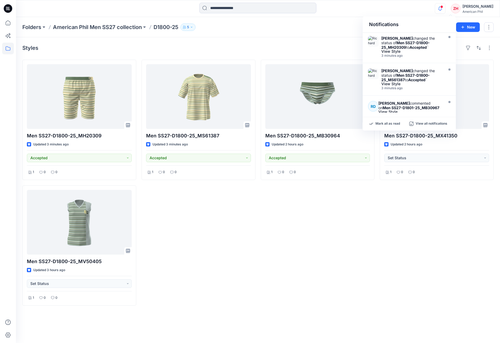
click at [391, 6] on div "Notifications Richard Dromard changed the status of Men SS27-D1800-25_MH20309 t…" at bounding box center [258, 9] width 484 height 12
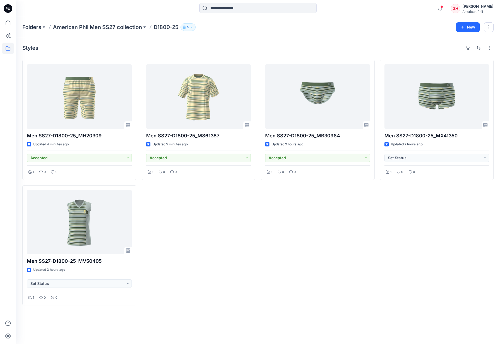
click at [326, 37] on div "Folders American Phil Men SS27 collection D1800-25 5 New" at bounding box center [258, 27] width 484 height 20
drag, startPoint x: 451, startPoint y: 9, endPoint x: 454, endPoint y: 6, distance: 4.0
click at [443, 6] on div at bounding box center [439, 4] width 9 height 3
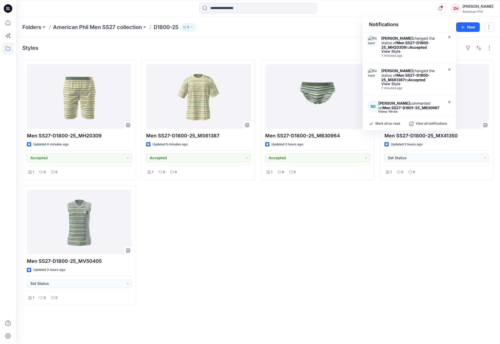
click at [423, 16] on div "Notifications Richard Dromard changed the status of Men SS27-D1800-25_MH20309 t…" at bounding box center [258, 8] width 484 height 17
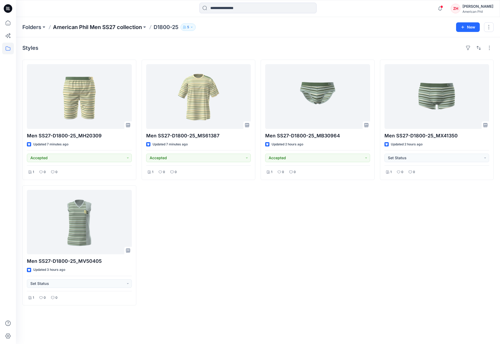
click at [110, 27] on p "American Phil Men SS27 collection" at bounding box center [97, 26] width 89 height 7
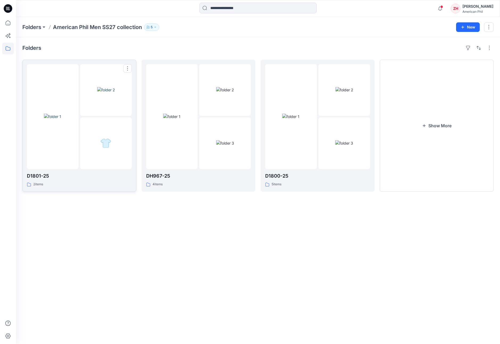
click at [61, 114] on img at bounding box center [52, 117] width 17 height 6
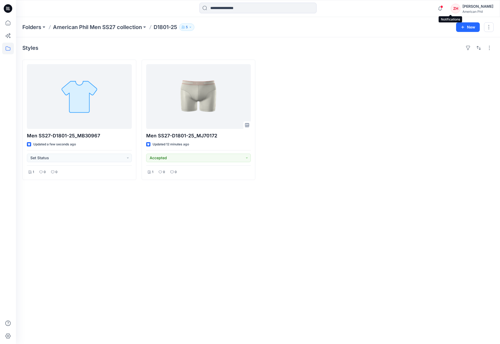
click at [443, 7] on span at bounding box center [441, 6] width 3 height 3
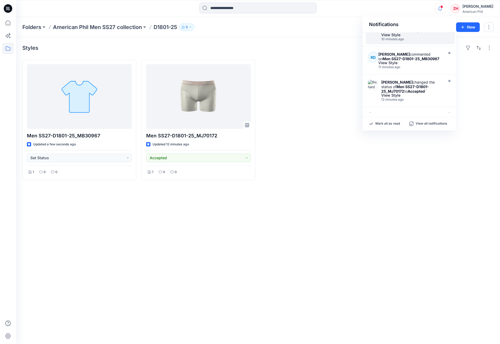
scroll to position [90, 0]
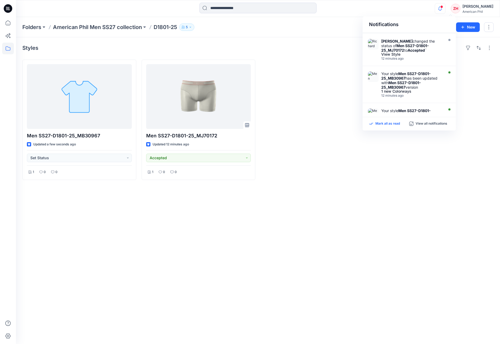
click at [378, 122] on p "Mark all as read" at bounding box center [387, 123] width 24 height 5
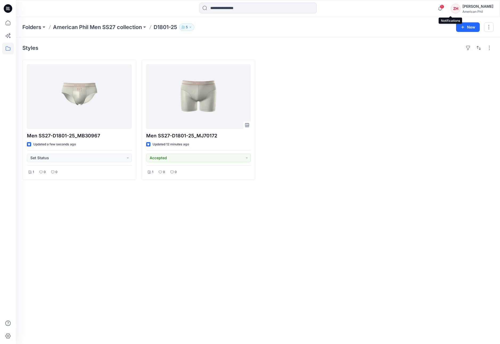
click at [444, 7] on span "1" at bounding box center [442, 7] width 4 height 4
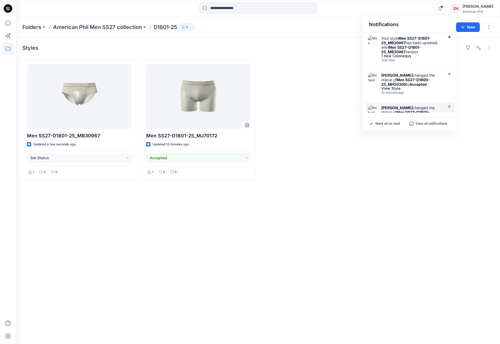
drag, startPoint x: 395, startPoint y: 122, endPoint x: 398, endPoint y: 107, distance: 15.8
click at [395, 122] on p "Mark all as read" at bounding box center [387, 123] width 24 height 5
click at [385, 7] on div "Notifications Your style Men SS27-D1801-25_MB30967 has been updated with Men SS…" at bounding box center [258, 9] width 484 height 12
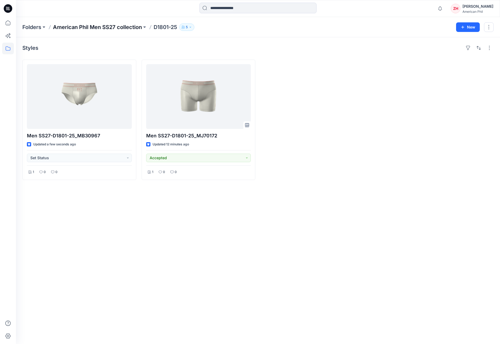
click at [92, 25] on p "American Phil Men SS27 collection" at bounding box center [97, 26] width 89 height 7
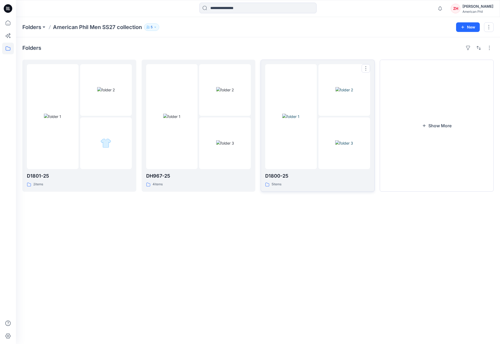
click at [310, 76] on div at bounding box center [291, 116] width 52 height 105
click at [435, 113] on button "Show More" at bounding box center [437, 126] width 114 height 132
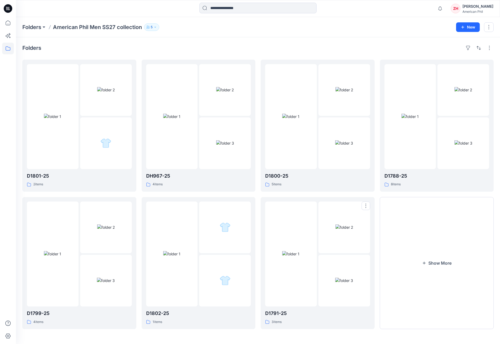
click at [300, 213] on div at bounding box center [291, 254] width 52 height 105
click at [111, 230] on img at bounding box center [106, 227] width 18 height 6
click at [74, 87] on div at bounding box center [53, 116] width 52 height 105
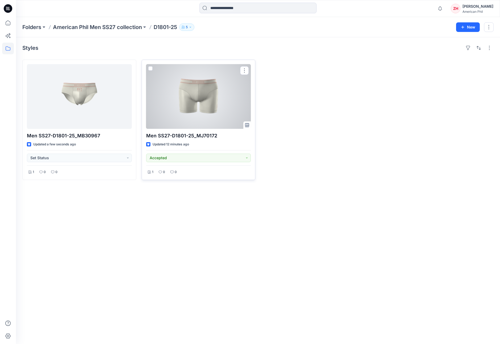
click at [186, 107] on div at bounding box center [198, 96] width 105 height 65
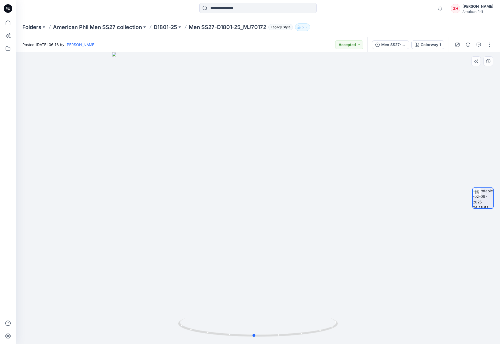
drag, startPoint x: 359, startPoint y: 205, endPoint x: 356, endPoint y: 206, distance: 3.3
click at [356, 206] on div at bounding box center [258, 198] width 484 height 292
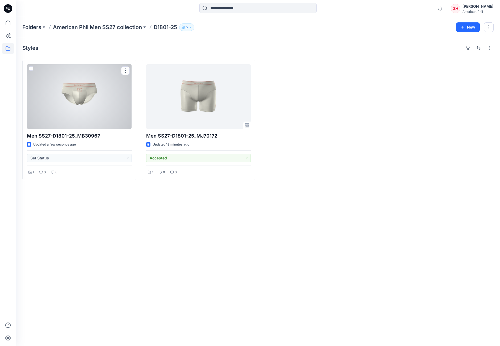
click at [115, 97] on div at bounding box center [79, 96] width 105 height 65
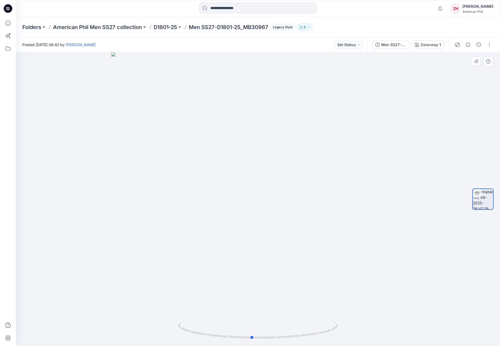
drag, startPoint x: 295, startPoint y: 196, endPoint x: 310, endPoint y: 195, distance: 14.9
click at [311, 197] on div at bounding box center [258, 198] width 484 height 293
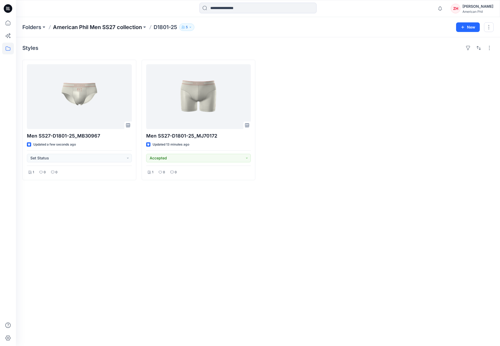
click at [130, 25] on p "American Phil Men SS27 collection" at bounding box center [97, 26] width 89 height 7
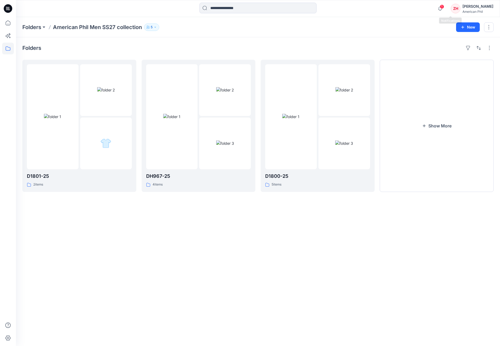
click at [442, 7] on icon "button" at bounding box center [440, 8] width 4 height 3
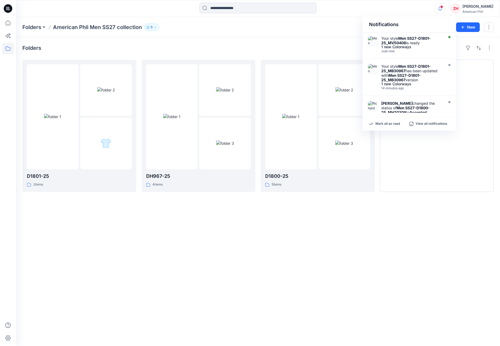
click at [425, 14] on div "Notifications Your style Men SS27-D1801-25_MV50408 is ready 1 new Colorways Jus…" at bounding box center [258, 9] width 484 height 12
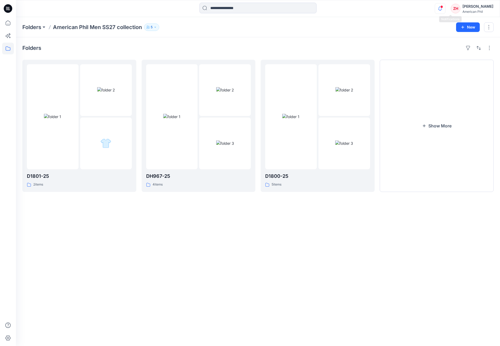
click at [445, 7] on icon "button" at bounding box center [440, 8] width 10 height 11
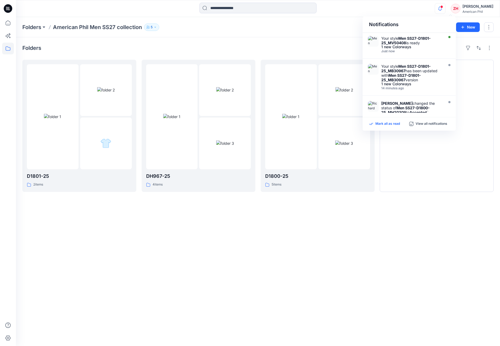
click at [390, 121] on div "Mark all as read View all notifications" at bounding box center [409, 123] width 93 height 13
click at [391, 123] on p "Mark all as read" at bounding box center [387, 123] width 24 height 5
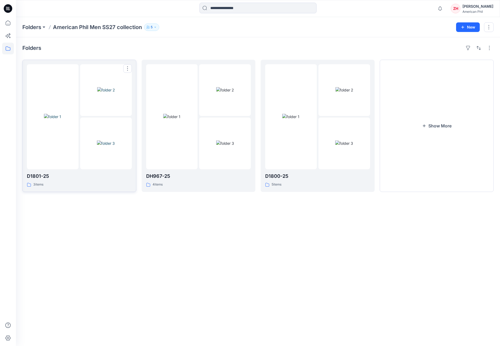
click at [60, 114] on img at bounding box center [52, 117] width 17 height 6
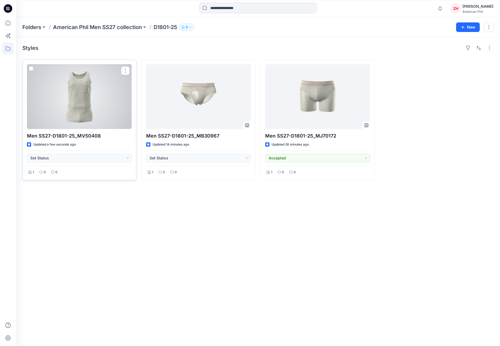
click at [122, 103] on div at bounding box center [79, 96] width 105 height 65
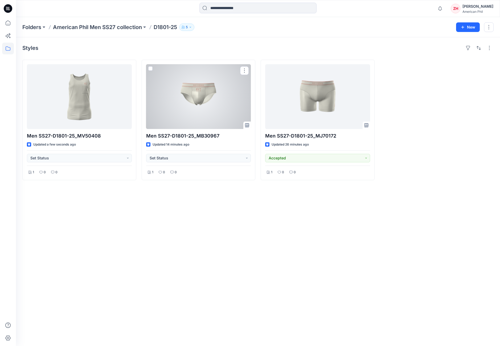
click at [204, 109] on div at bounding box center [198, 96] width 105 height 65
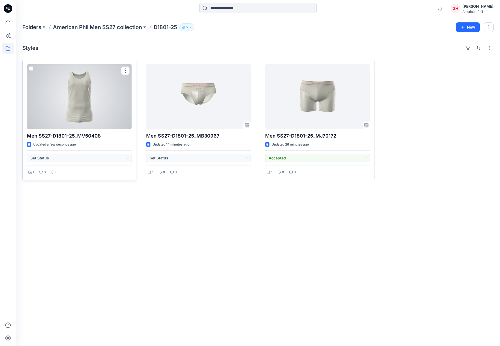
click at [92, 92] on div at bounding box center [79, 96] width 105 height 65
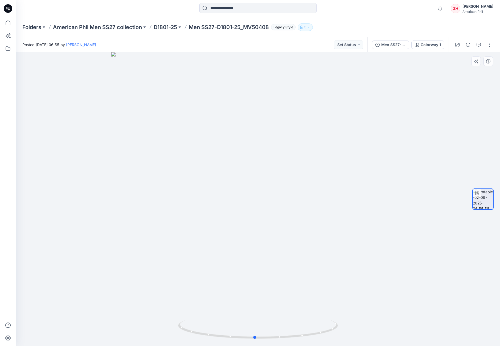
drag, startPoint x: 356, startPoint y: 160, endPoint x: 353, endPoint y: 159, distance: 2.8
click at [353, 159] on div at bounding box center [258, 198] width 484 height 293
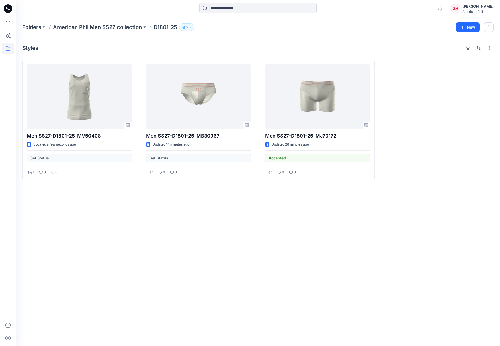
click at [128, 27] on p "American Phil Men SS27 collection" at bounding box center [97, 26] width 89 height 7
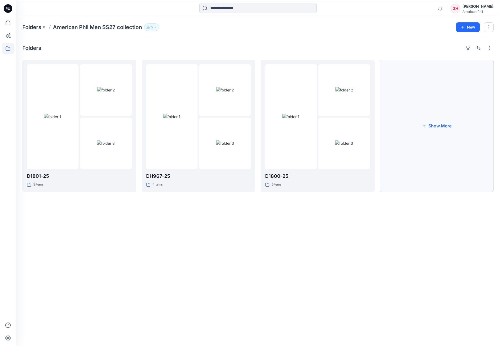
click at [448, 107] on button "Show More" at bounding box center [437, 126] width 114 height 132
